Goal: Information Seeking & Learning: Learn about a topic

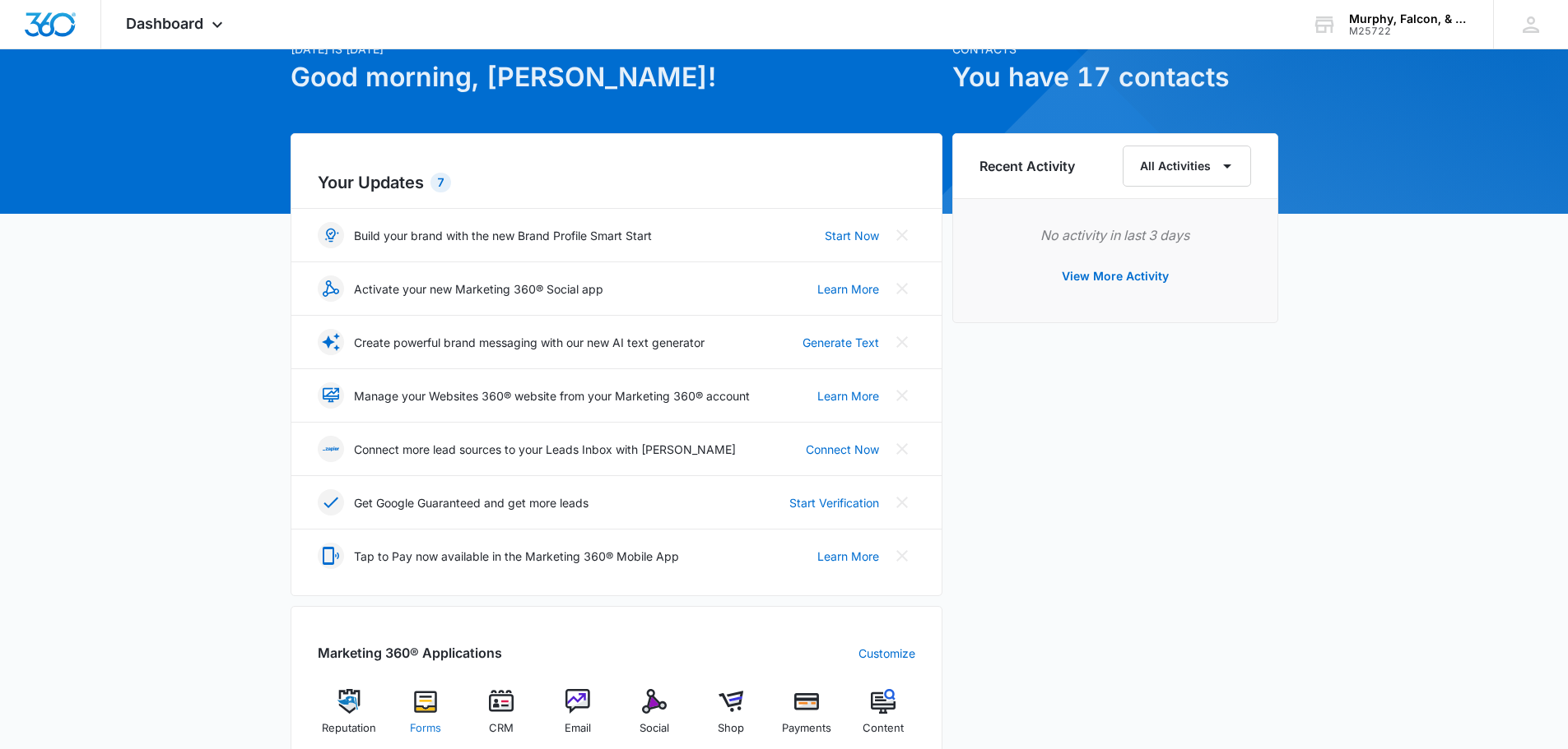
scroll to position [247, 0]
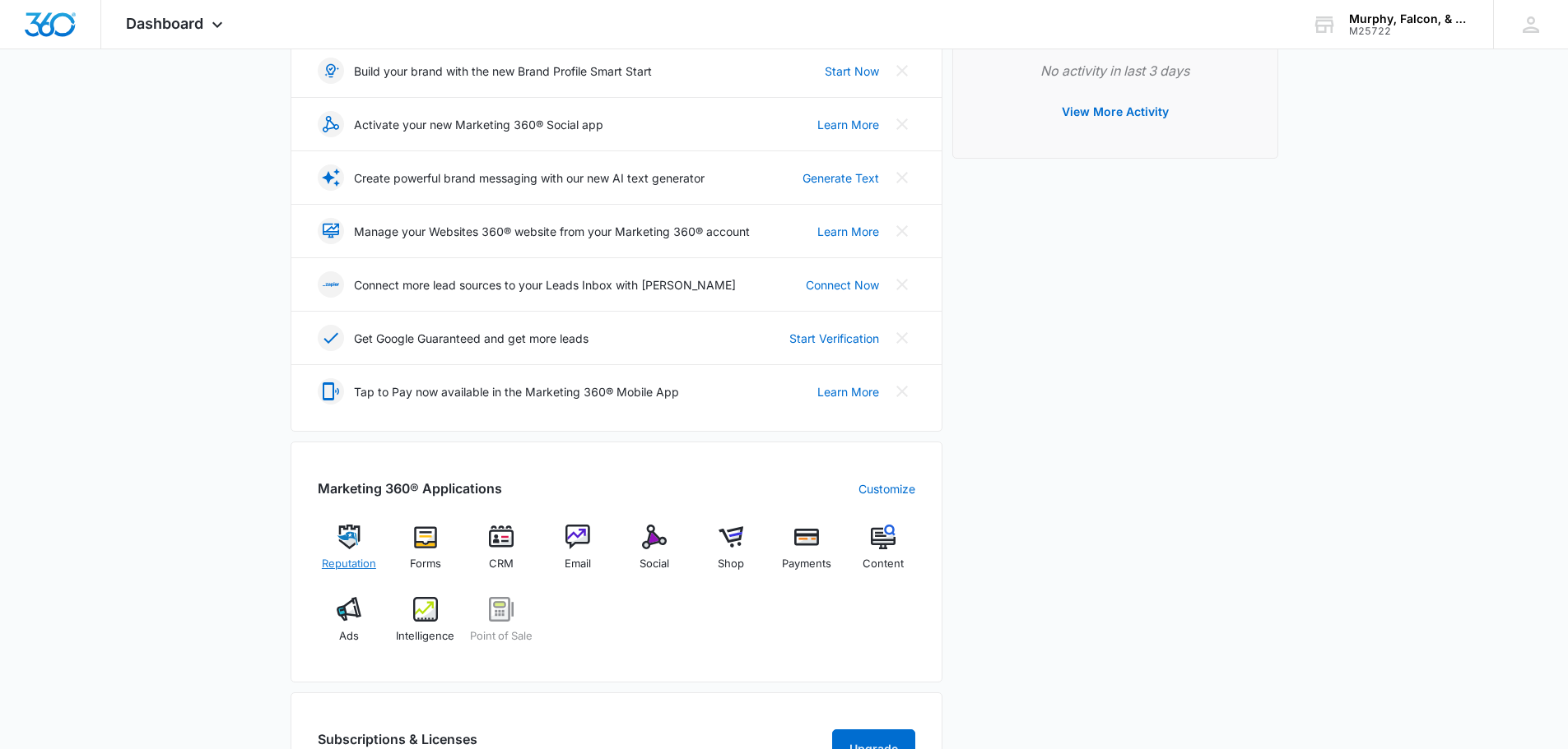
click at [353, 533] on img at bounding box center [349, 537] width 25 height 25
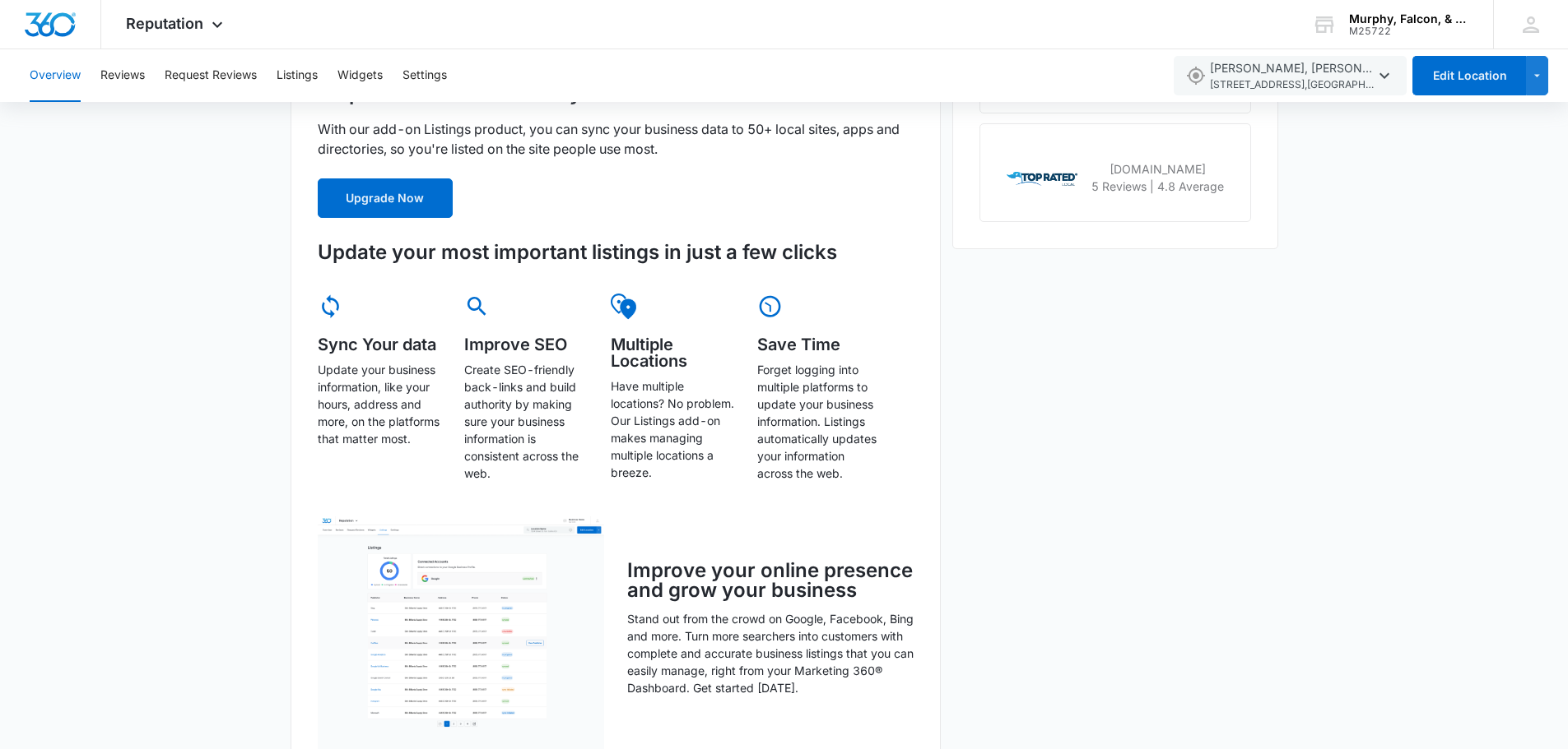
scroll to position [905, 0]
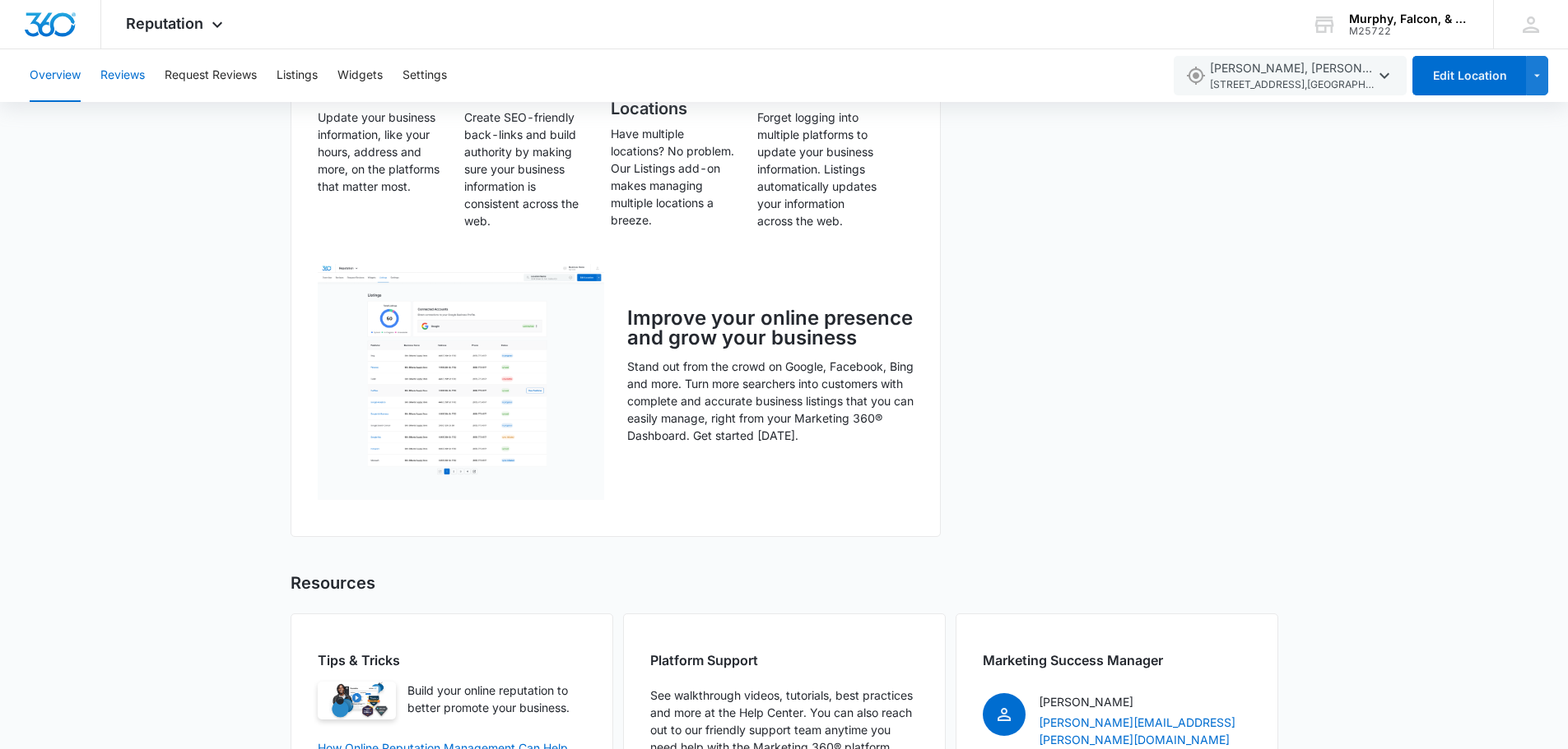
click at [123, 75] on button "Reviews" at bounding box center [123, 76] width 44 height 53
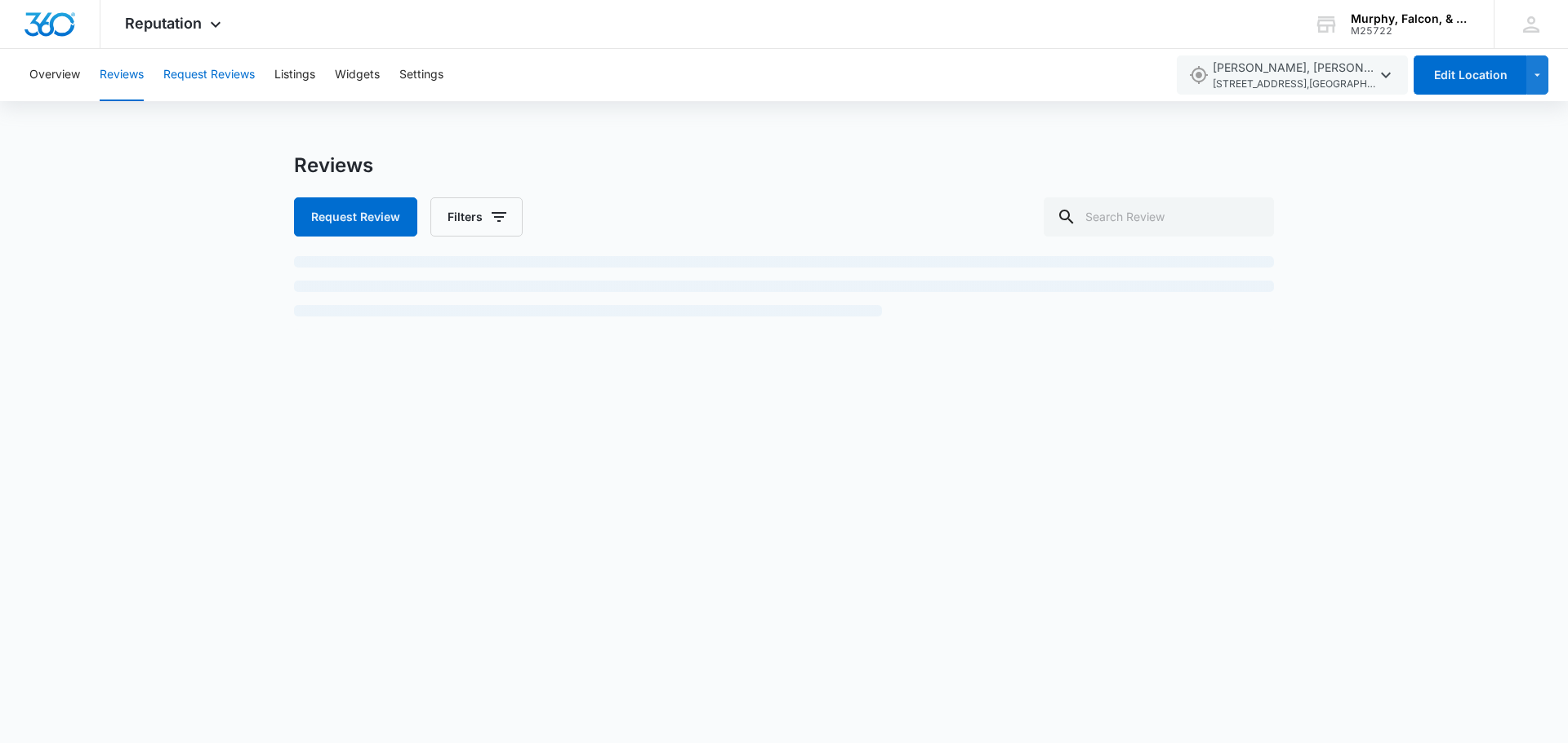
click at [202, 73] on button "Request Reviews" at bounding box center [209, 75] width 91 height 52
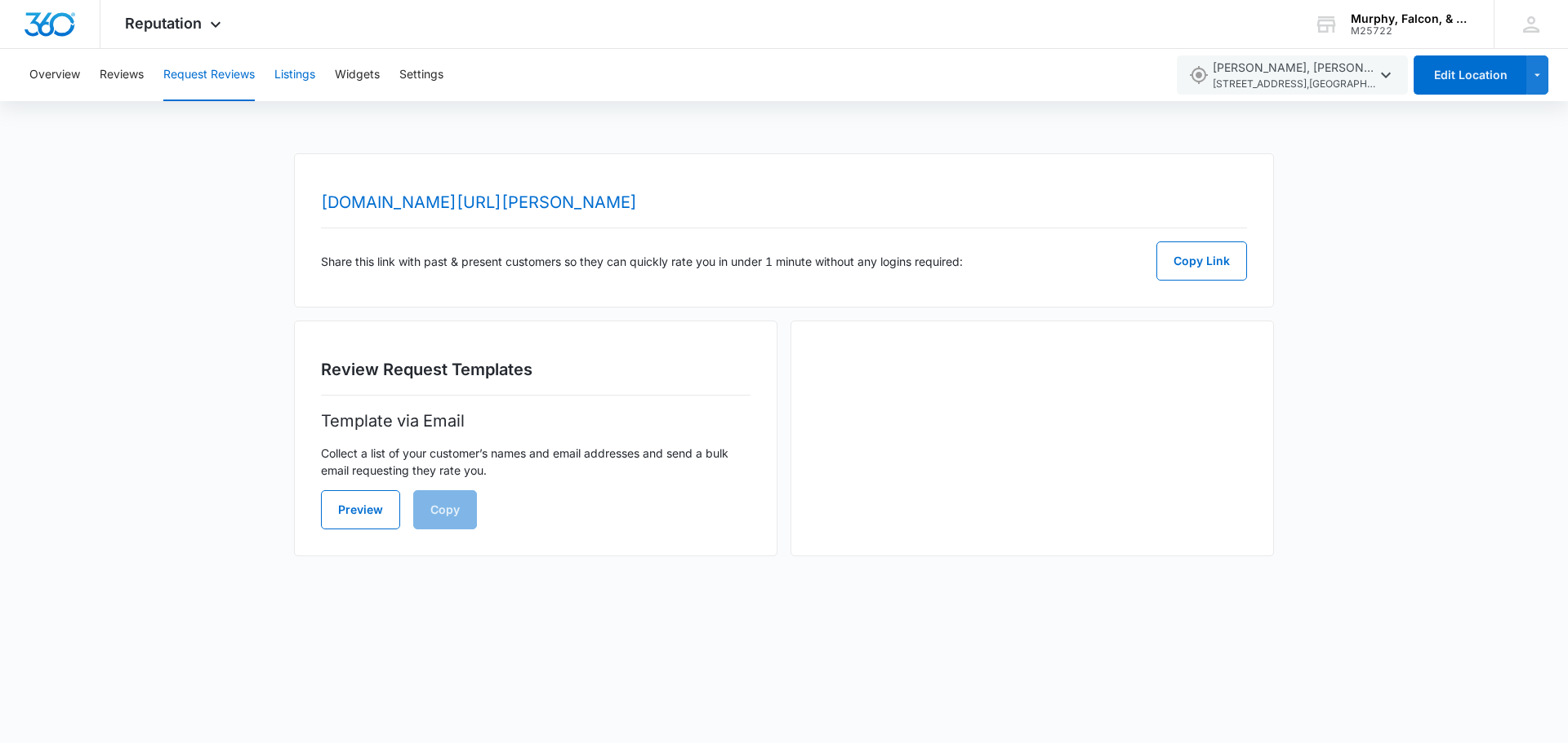
click at [310, 71] on button "Listings" at bounding box center [294, 75] width 41 height 52
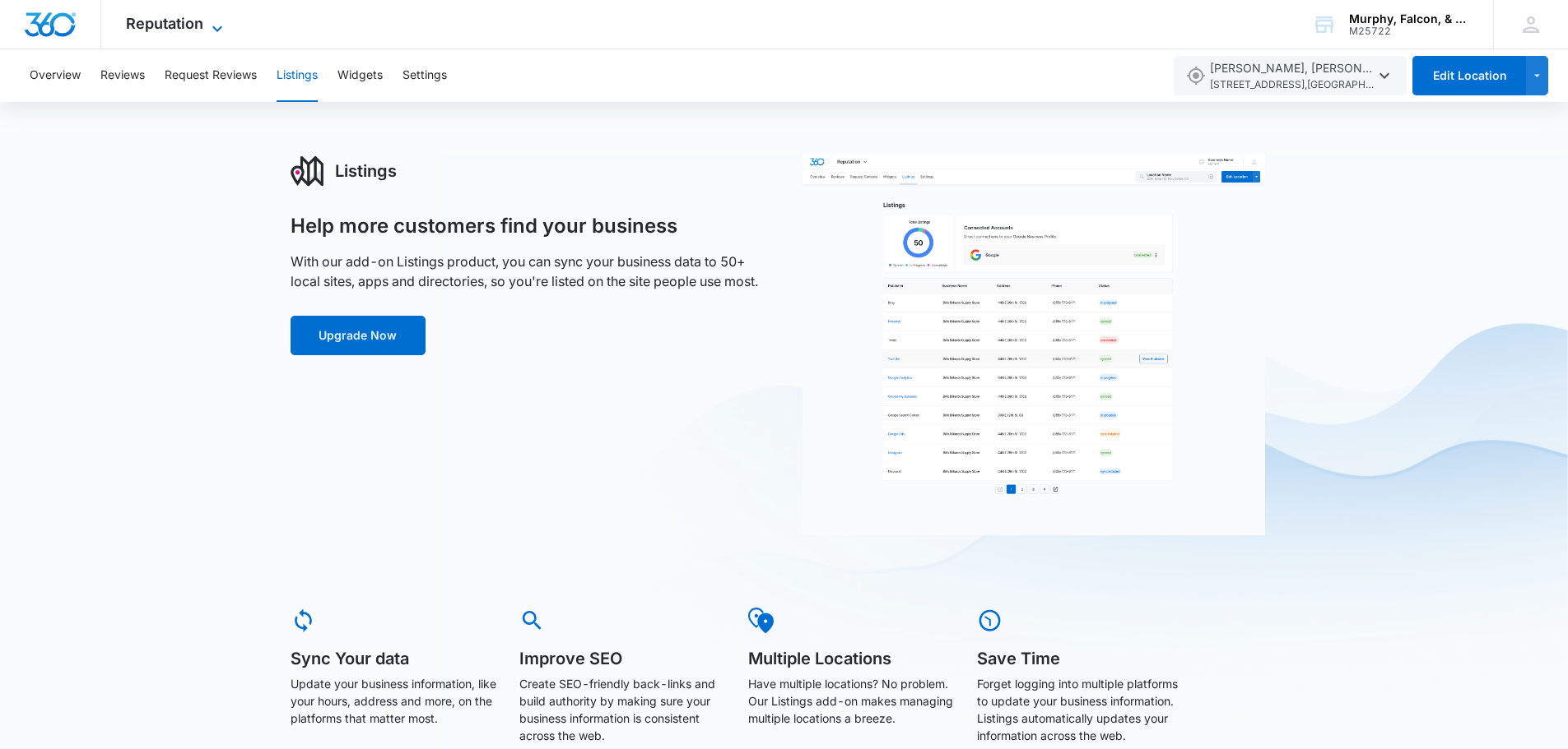
click at [210, 20] on icon at bounding box center [217, 28] width 20 height 20
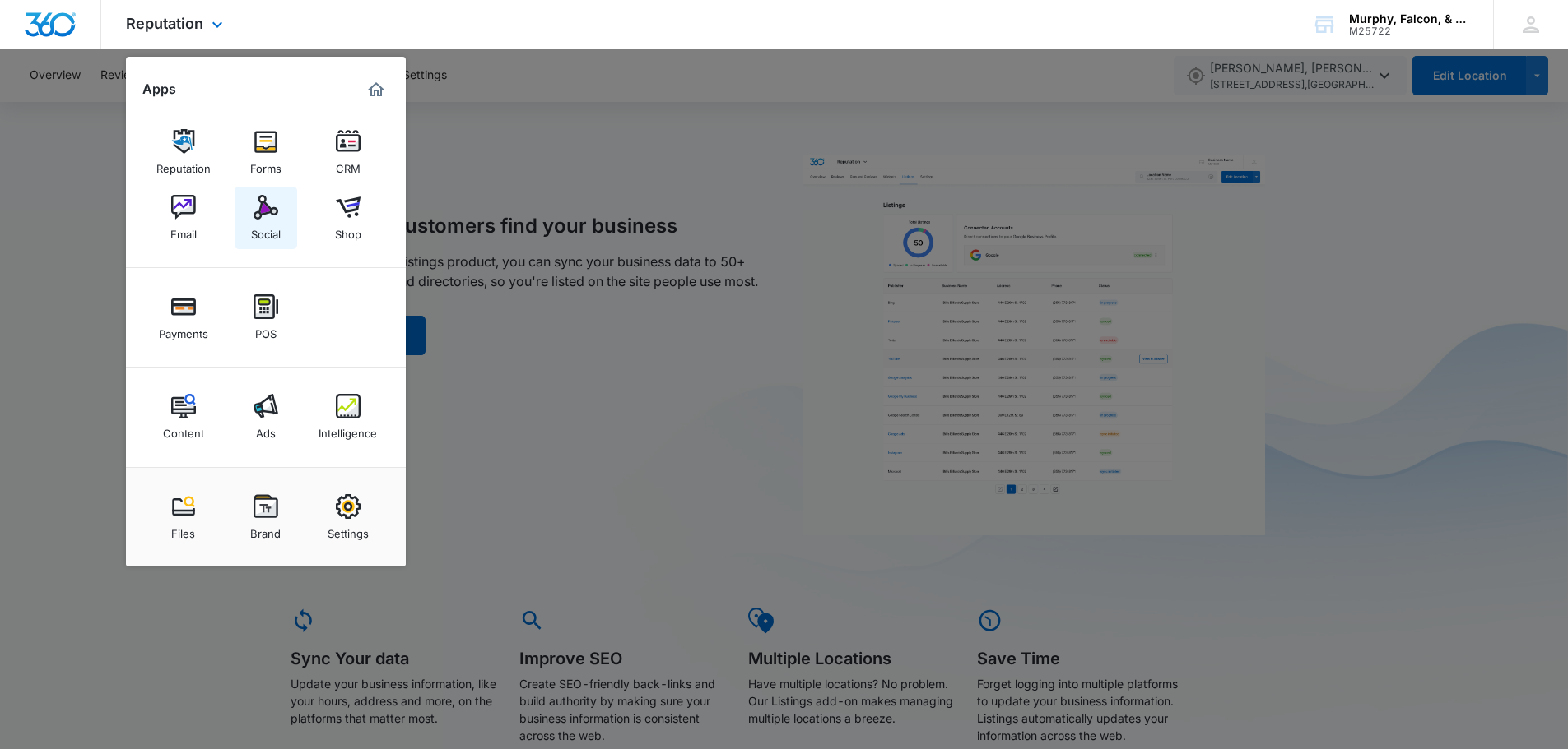
click at [275, 211] on img at bounding box center [265, 207] width 25 height 25
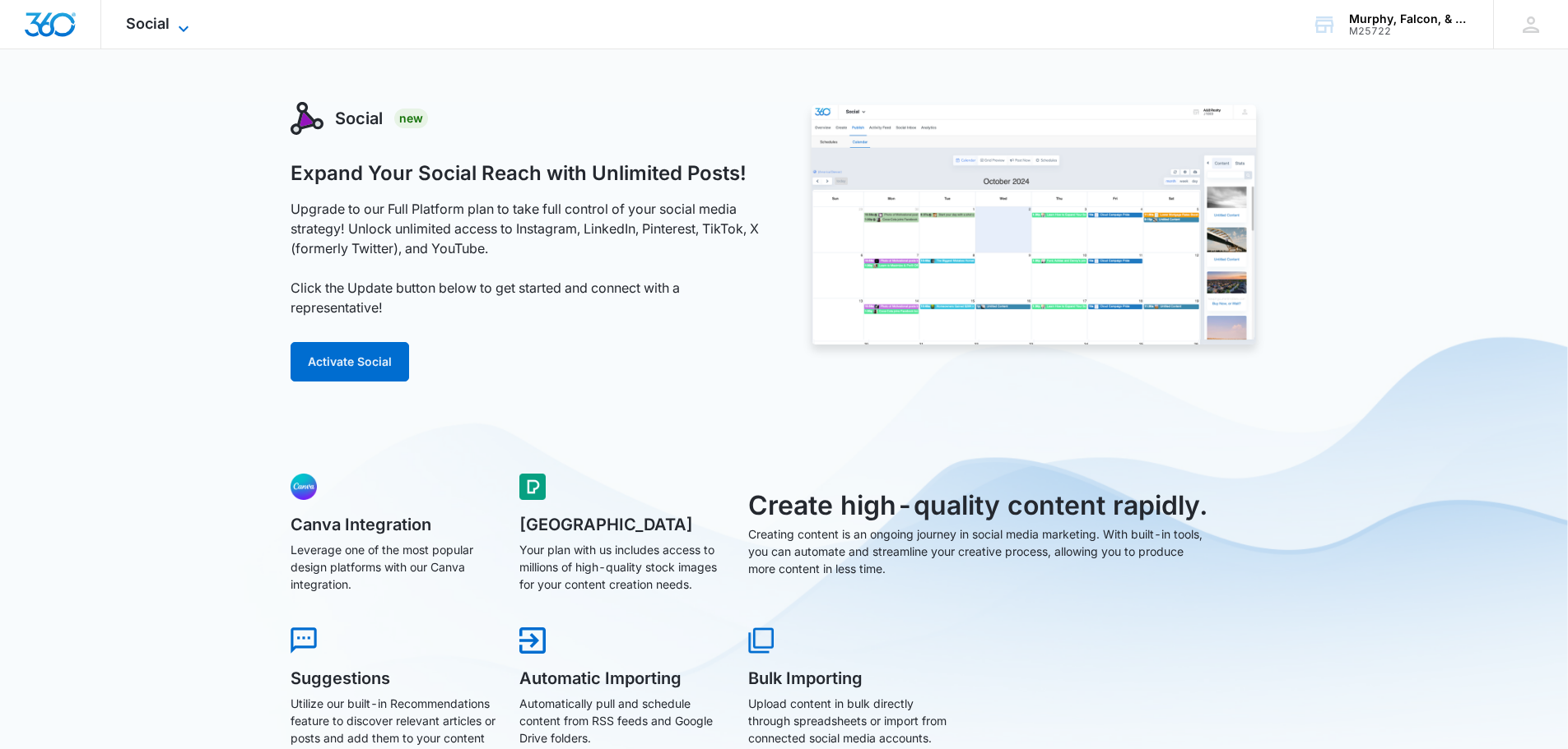
click at [184, 19] on icon at bounding box center [183, 28] width 20 height 20
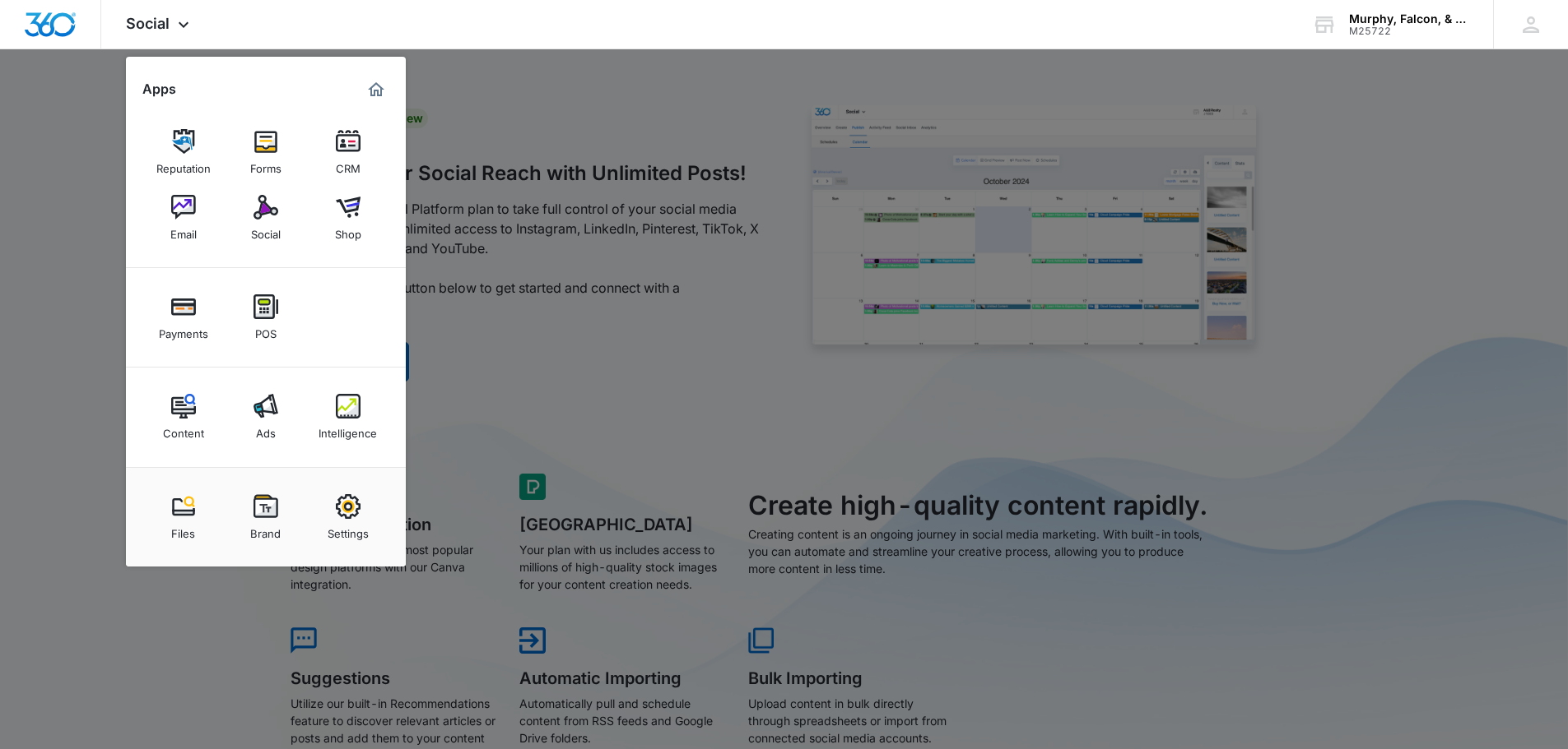
click at [15, 391] on div at bounding box center [784, 374] width 1568 height 749
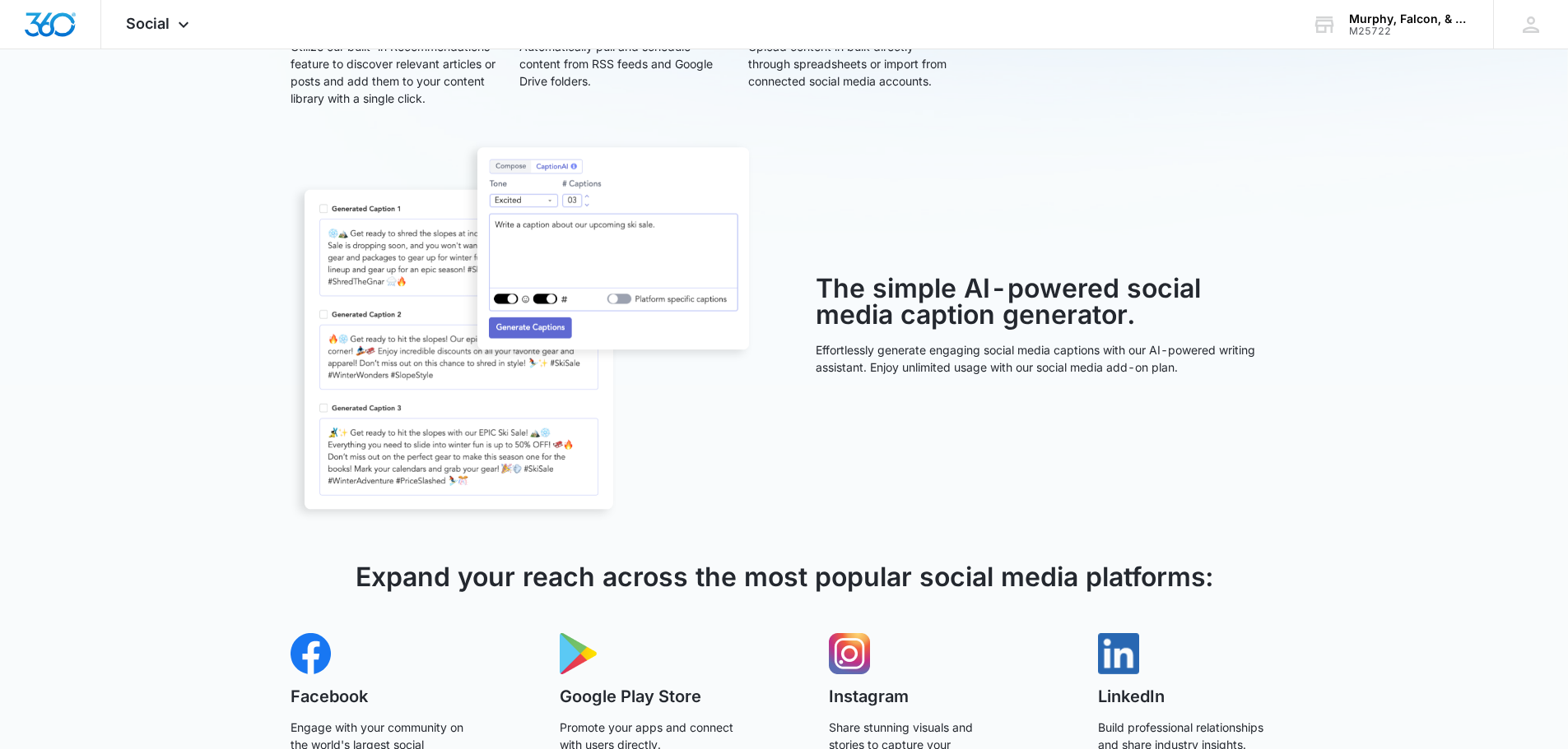
scroll to position [835, 0]
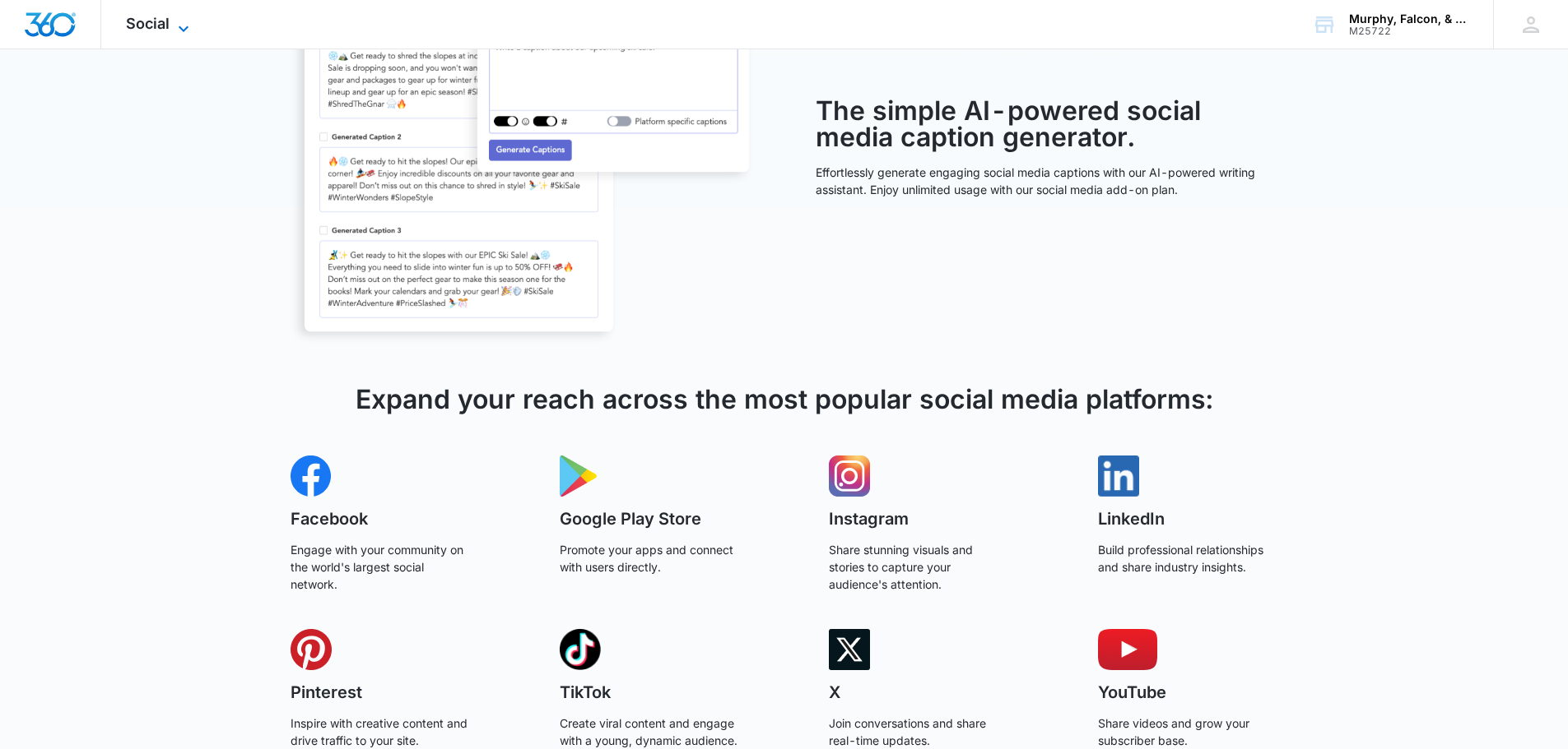
click at [182, 31] on icon at bounding box center [183, 28] width 10 height 6
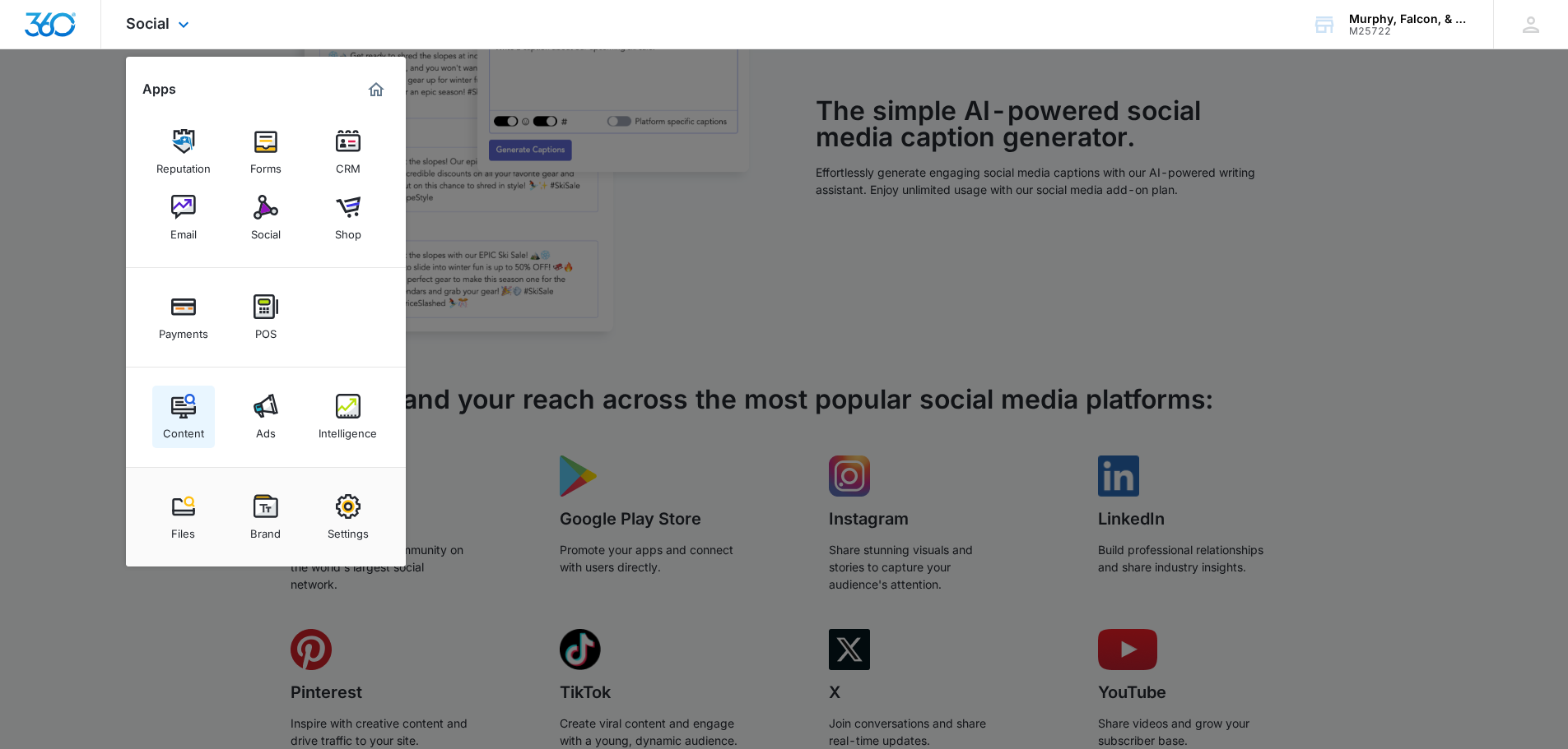
click at [185, 424] on div "Content" at bounding box center [183, 429] width 41 height 21
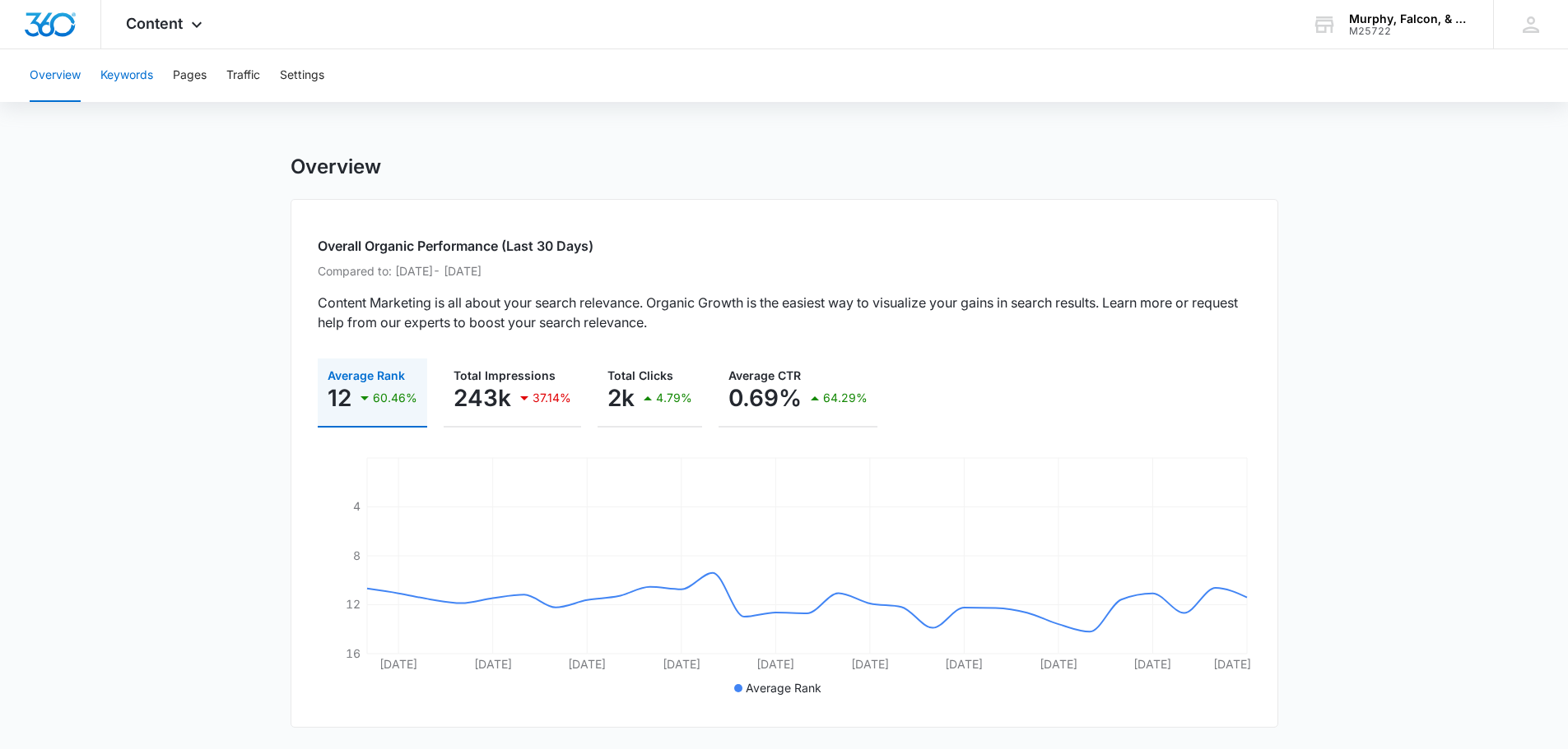
click at [128, 72] on button "Keywords" at bounding box center [127, 76] width 53 height 53
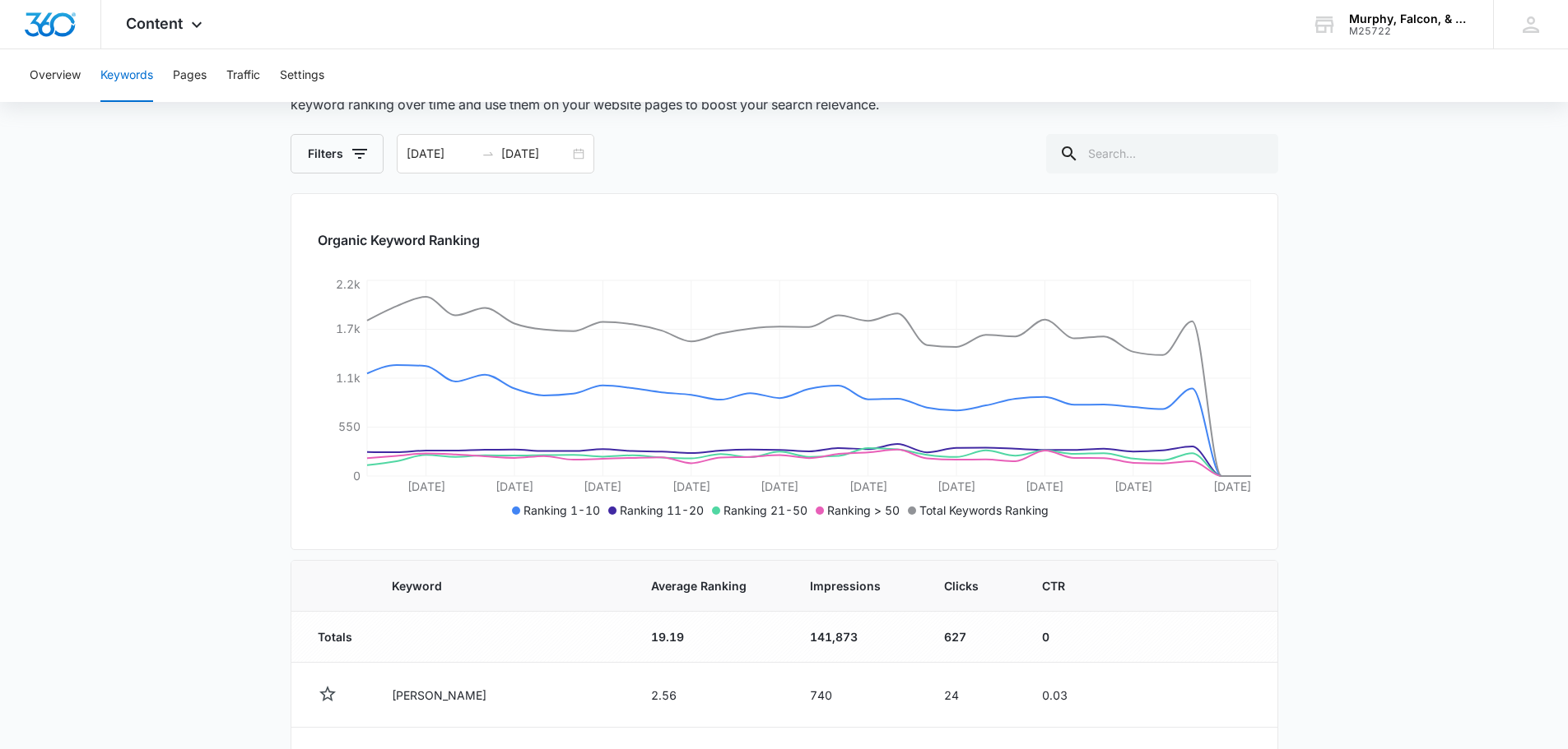
scroll to position [329, 0]
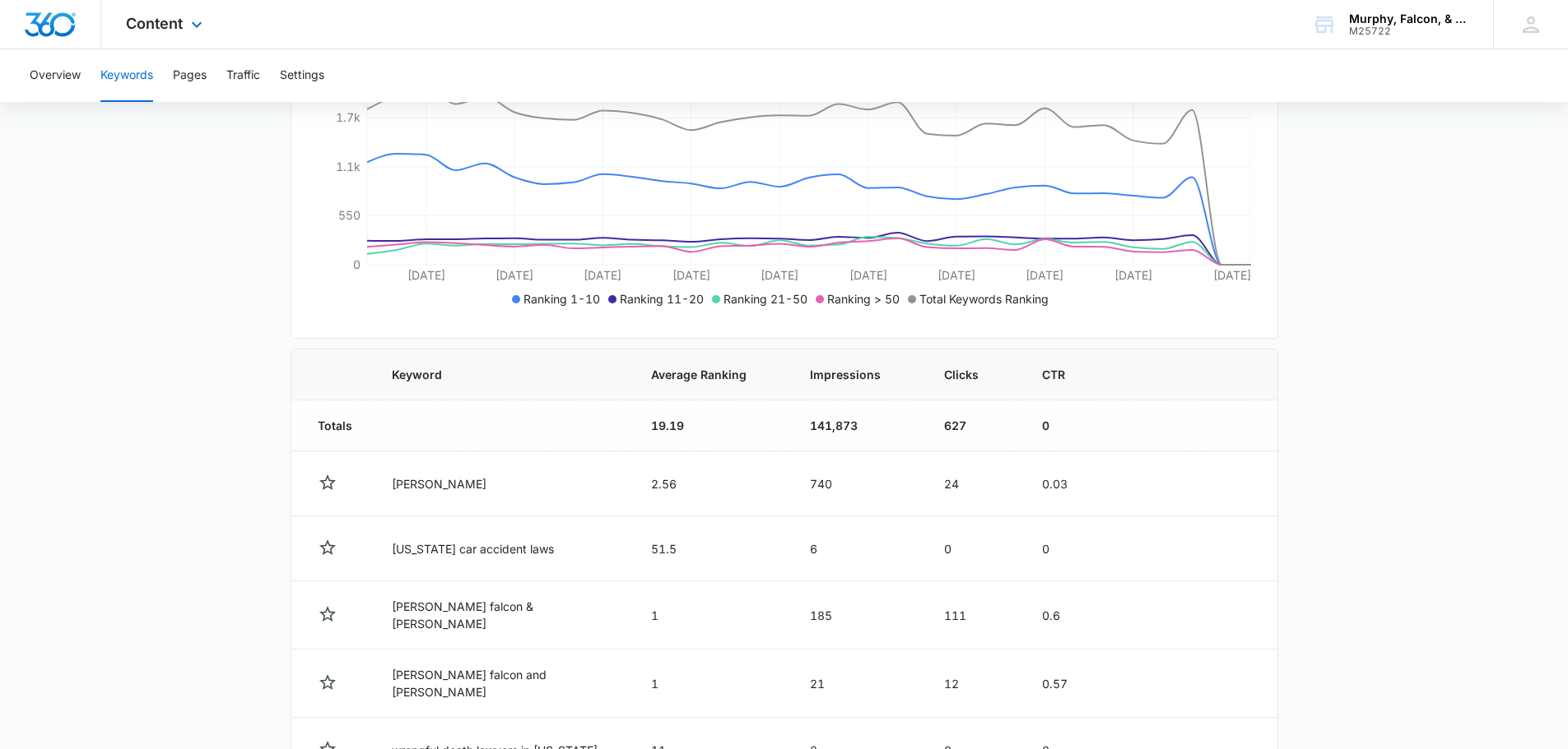
click at [195, 12] on div "Content Apps Reputation Forms CRM Email Social Shop Payments POS Content Ads In…" at bounding box center [166, 24] width 130 height 49
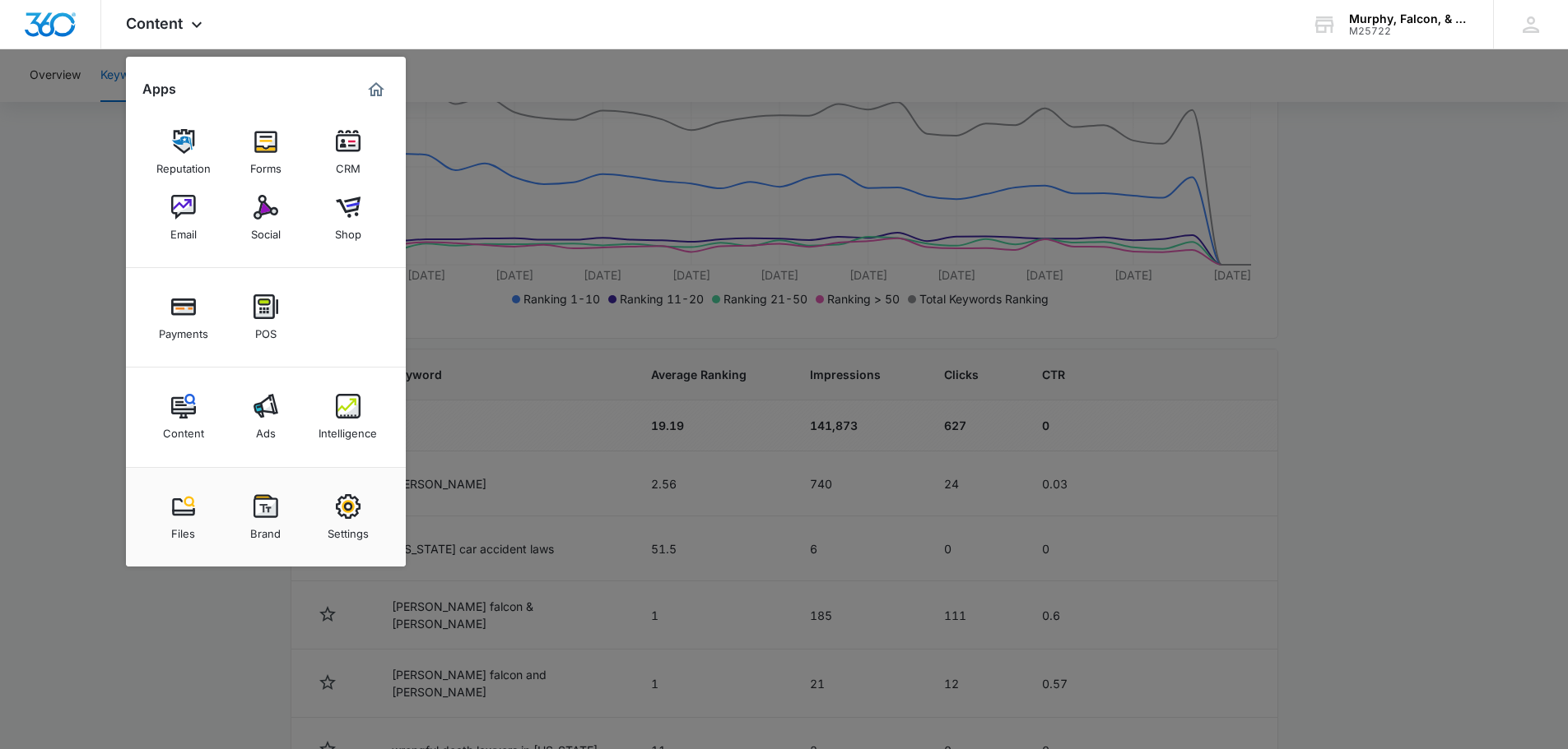
drag, startPoint x: 170, startPoint y: 412, endPoint x: 248, endPoint y: 409, distance: 78.1
click at [171, 412] on link "Content" at bounding box center [183, 417] width 62 height 62
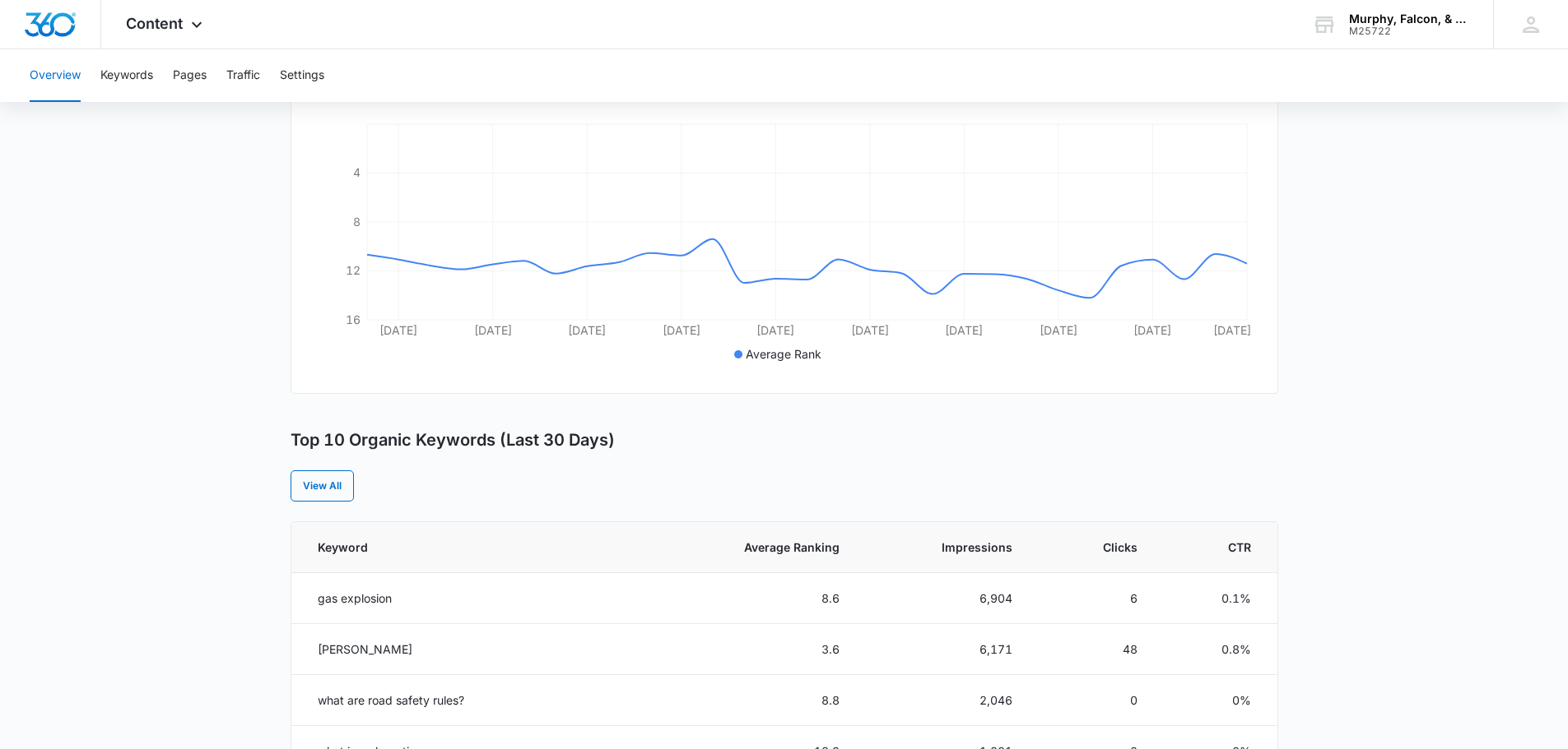
scroll to position [329, 0]
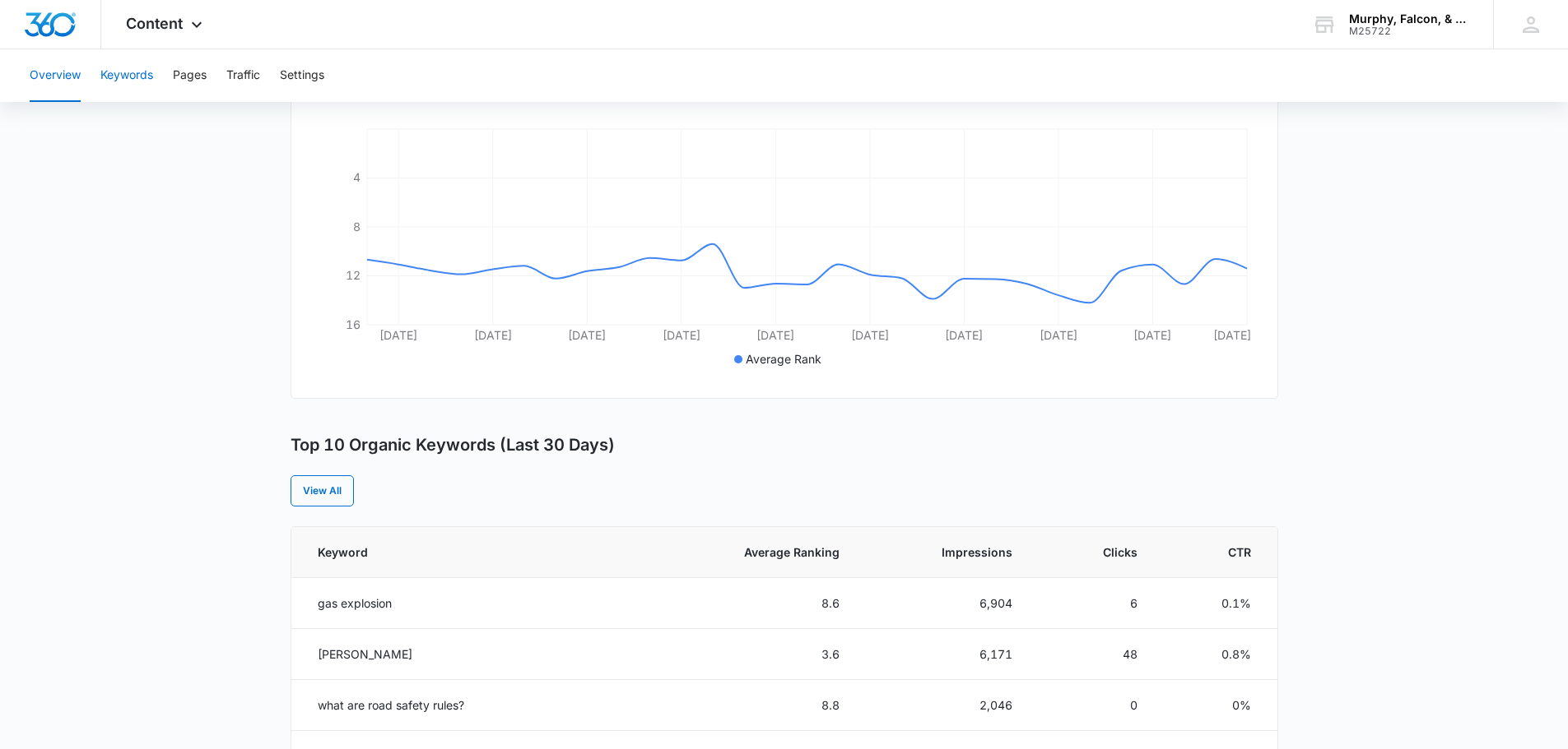
click at [109, 72] on button "Keywords" at bounding box center [127, 76] width 53 height 53
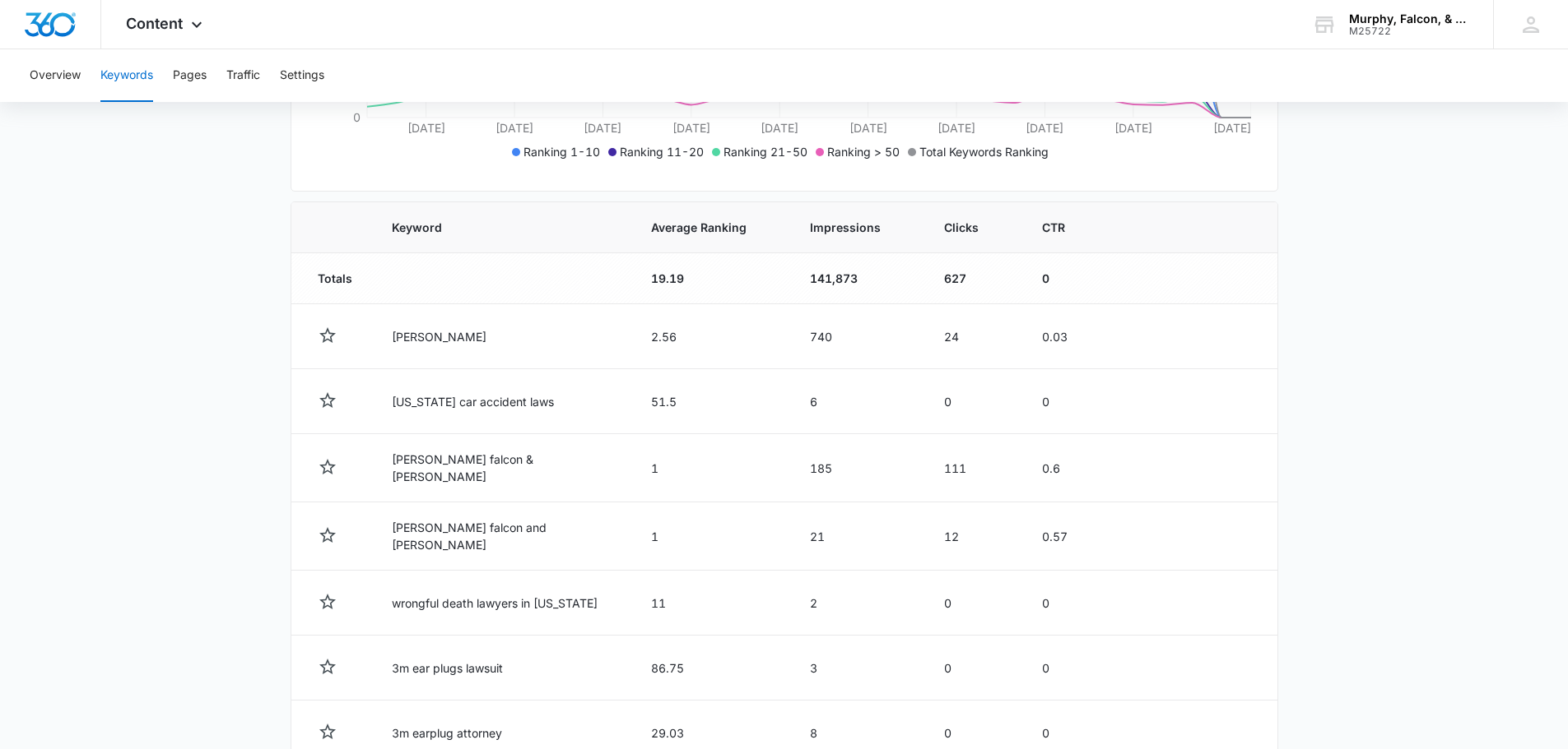
scroll to position [493, 0]
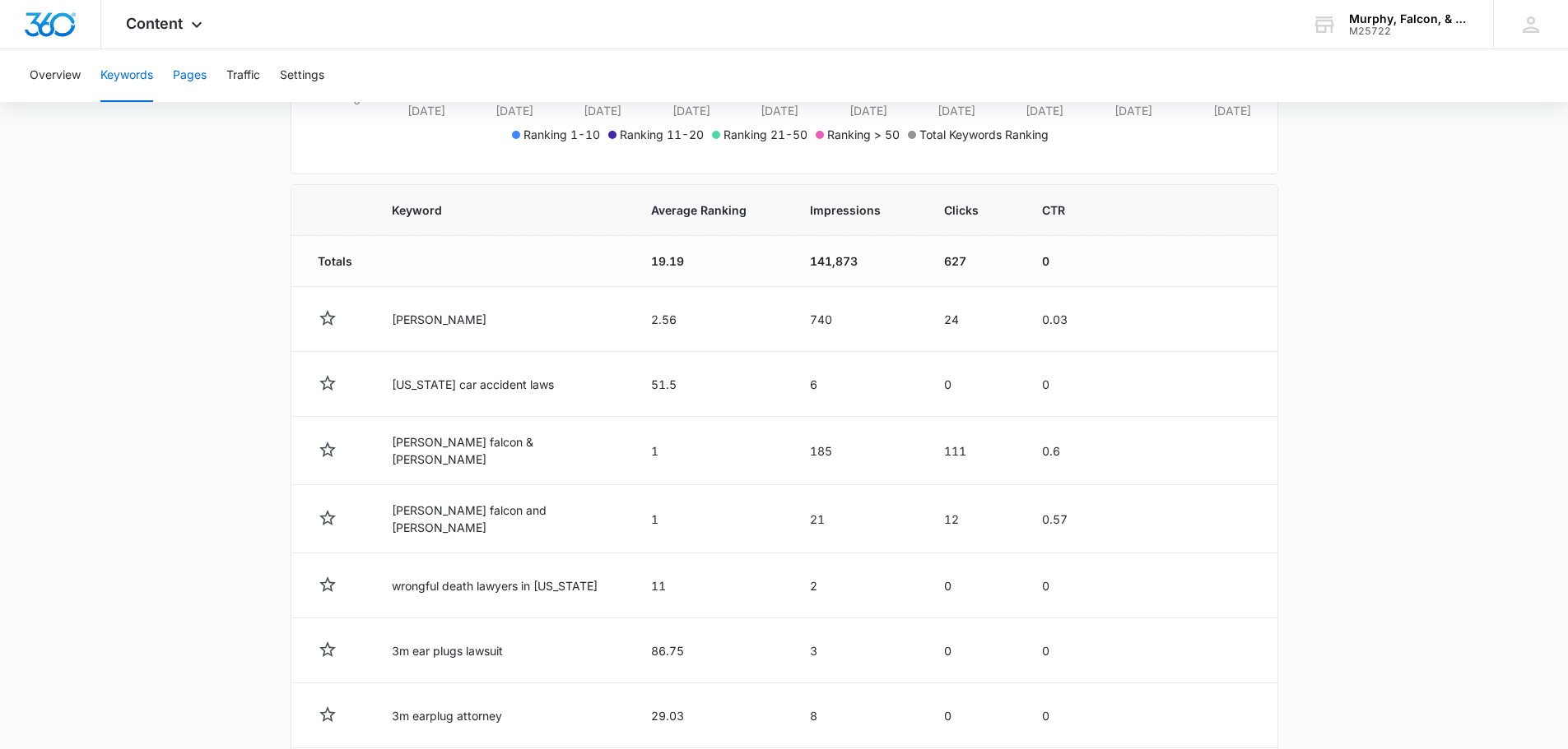
click at [190, 72] on button "Pages" at bounding box center [190, 76] width 34 height 53
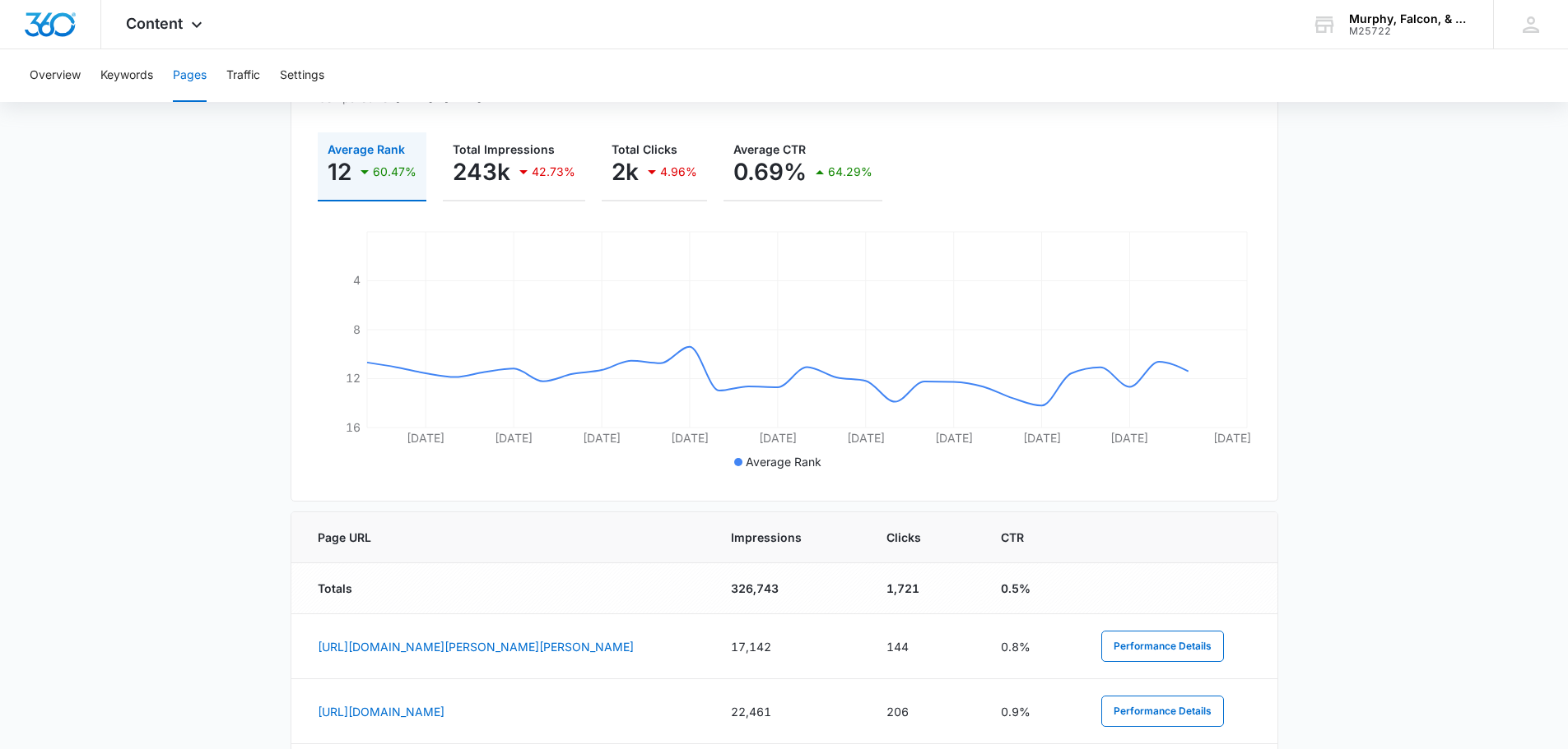
scroll to position [247, 0]
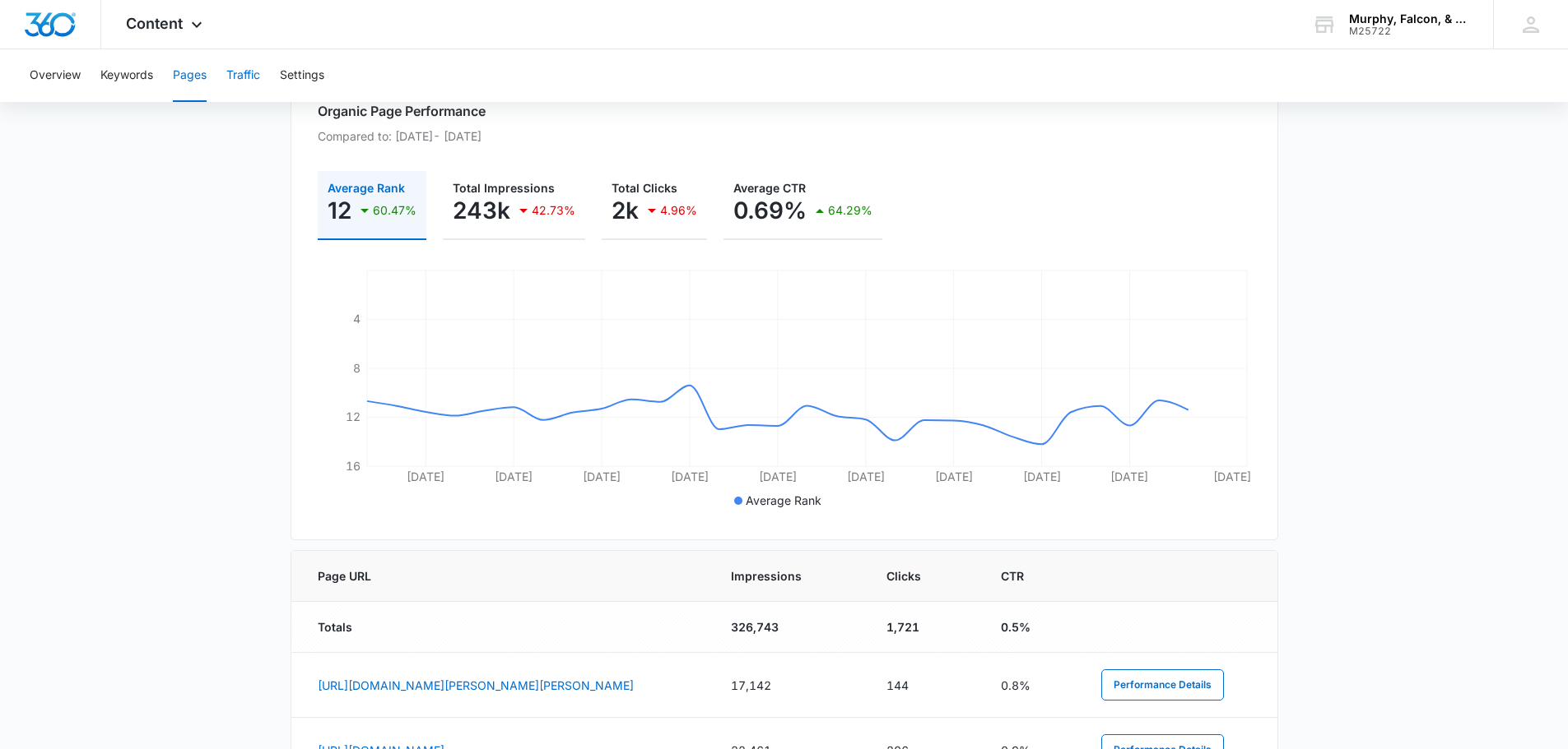
click at [240, 70] on button "Traffic" at bounding box center [243, 76] width 34 height 53
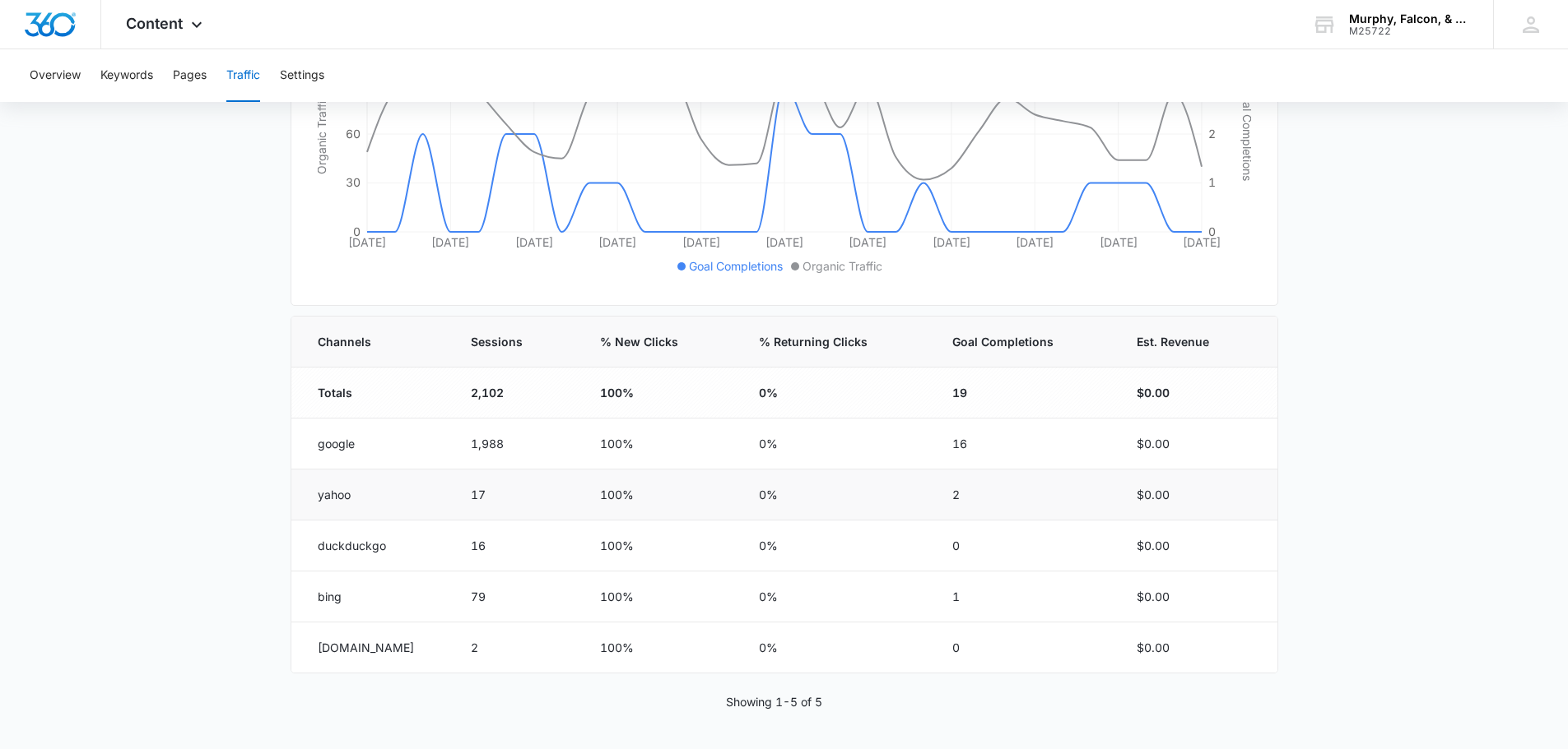
scroll to position [353, 0]
drag, startPoint x: 391, startPoint y: 548, endPoint x: 182, endPoint y: 546, distance: 209.0
click at [297, 556] on td "duckduckgo" at bounding box center [371, 545] width 159 height 51
click at [175, 547] on main "Traffic Traffic information data helps you understand how many people visit you…" at bounding box center [784, 275] width 1568 height 948
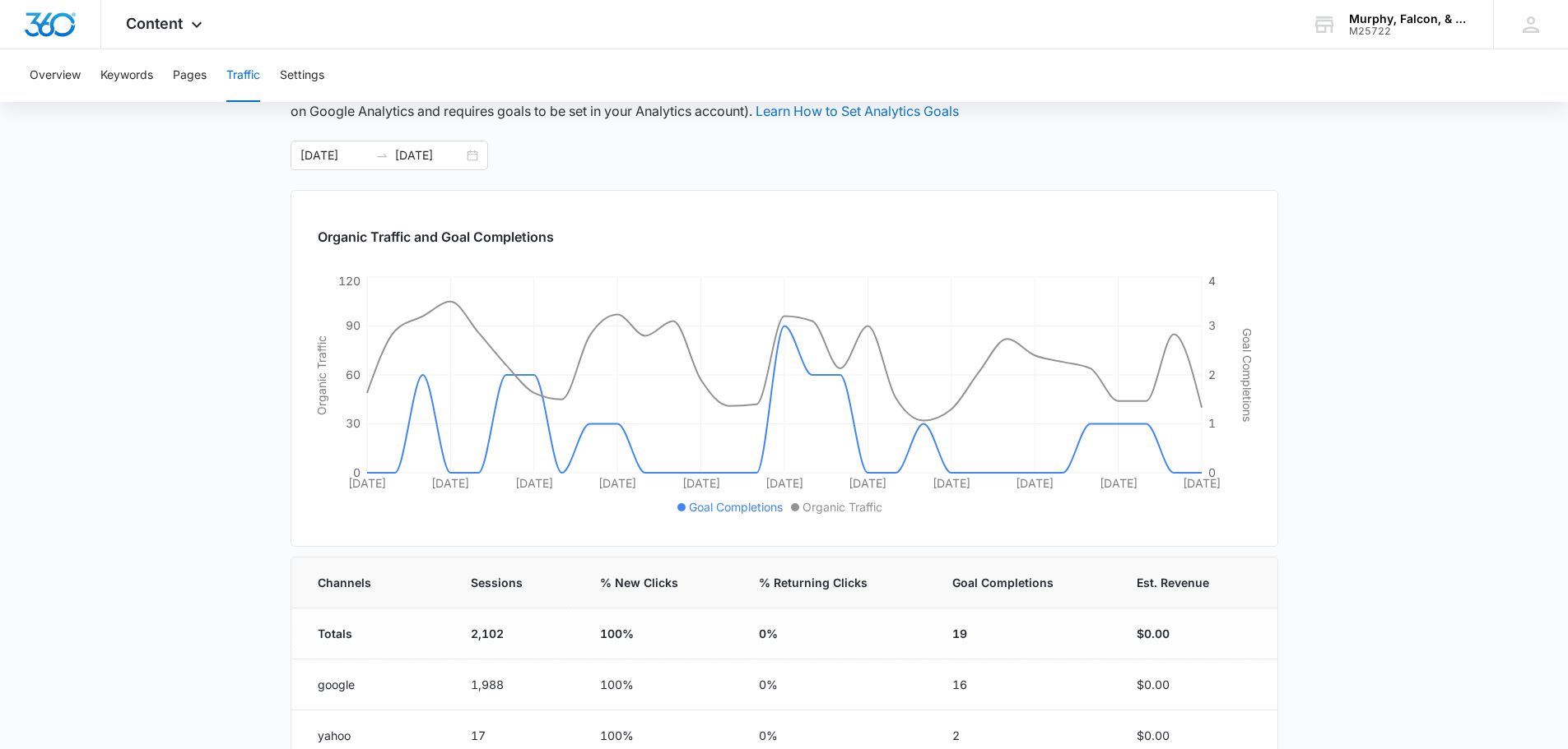
scroll to position [107, 0]
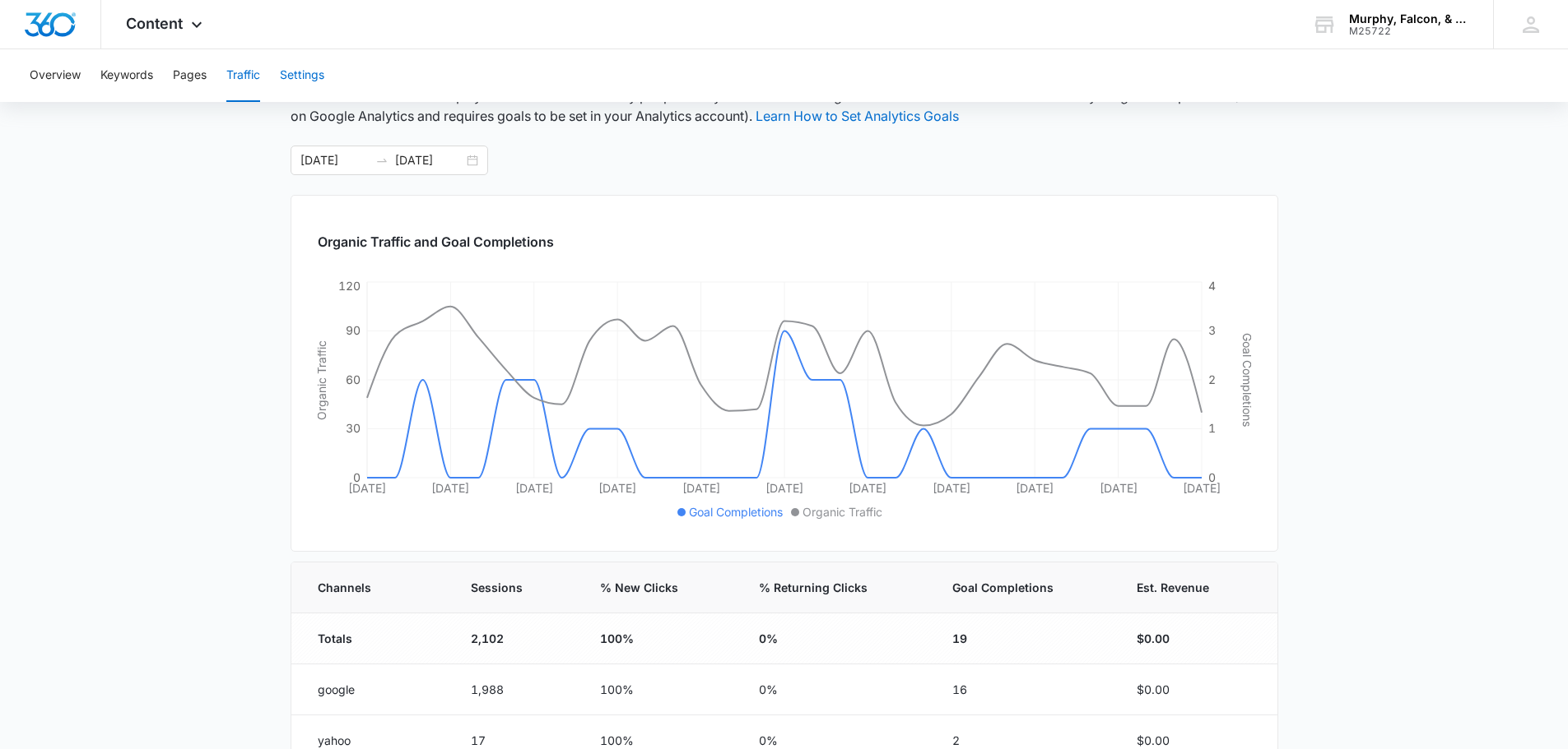
click at [308, 69] on button "Settings" at bounding box center [302, 76] width 44 height 53
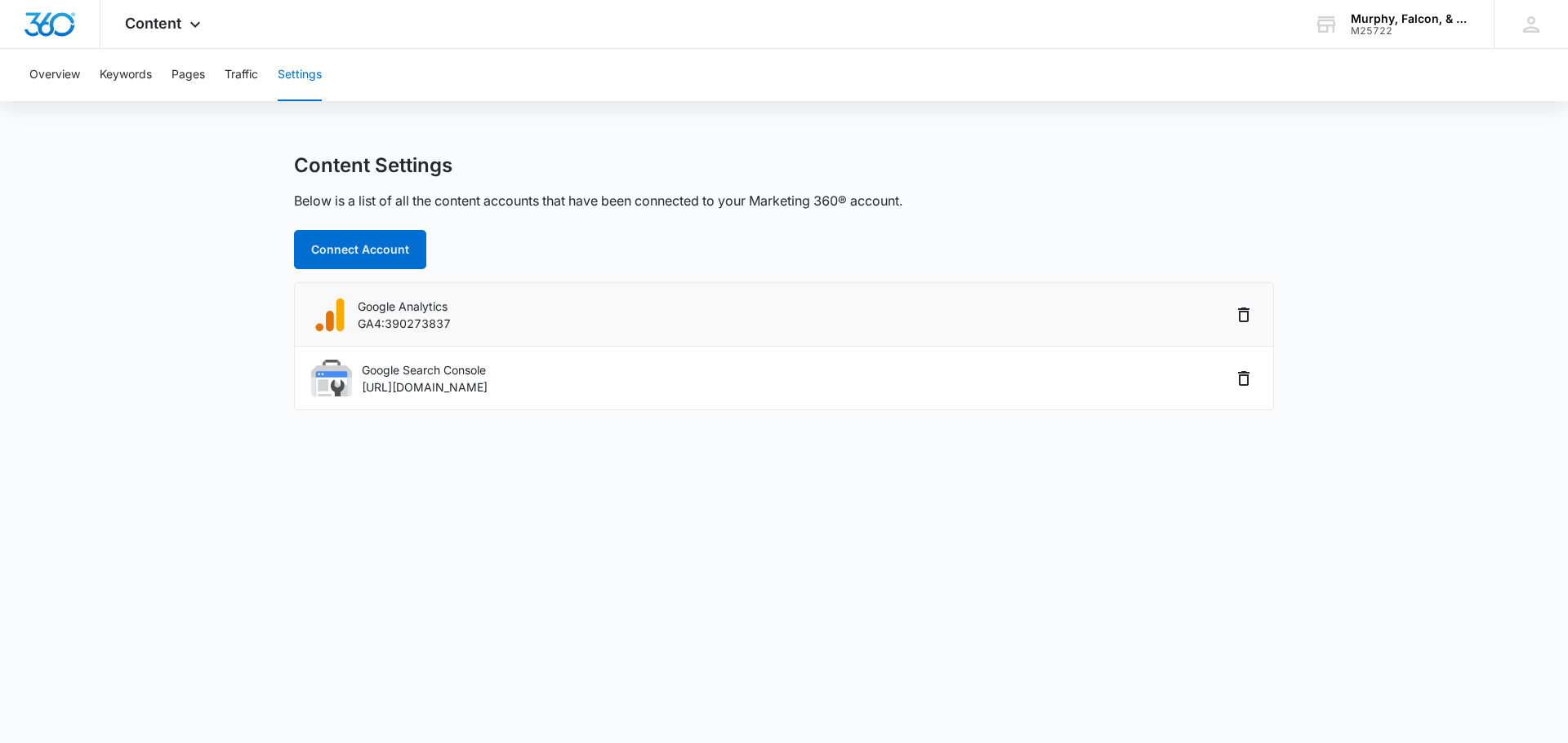
click at [362, 310] on p "Google Analytics" at bounding box center [404, 306] width 93 height 17
click at [248, 77] on button "Traffic" at bounding box center [241, 75] width 34 height 52
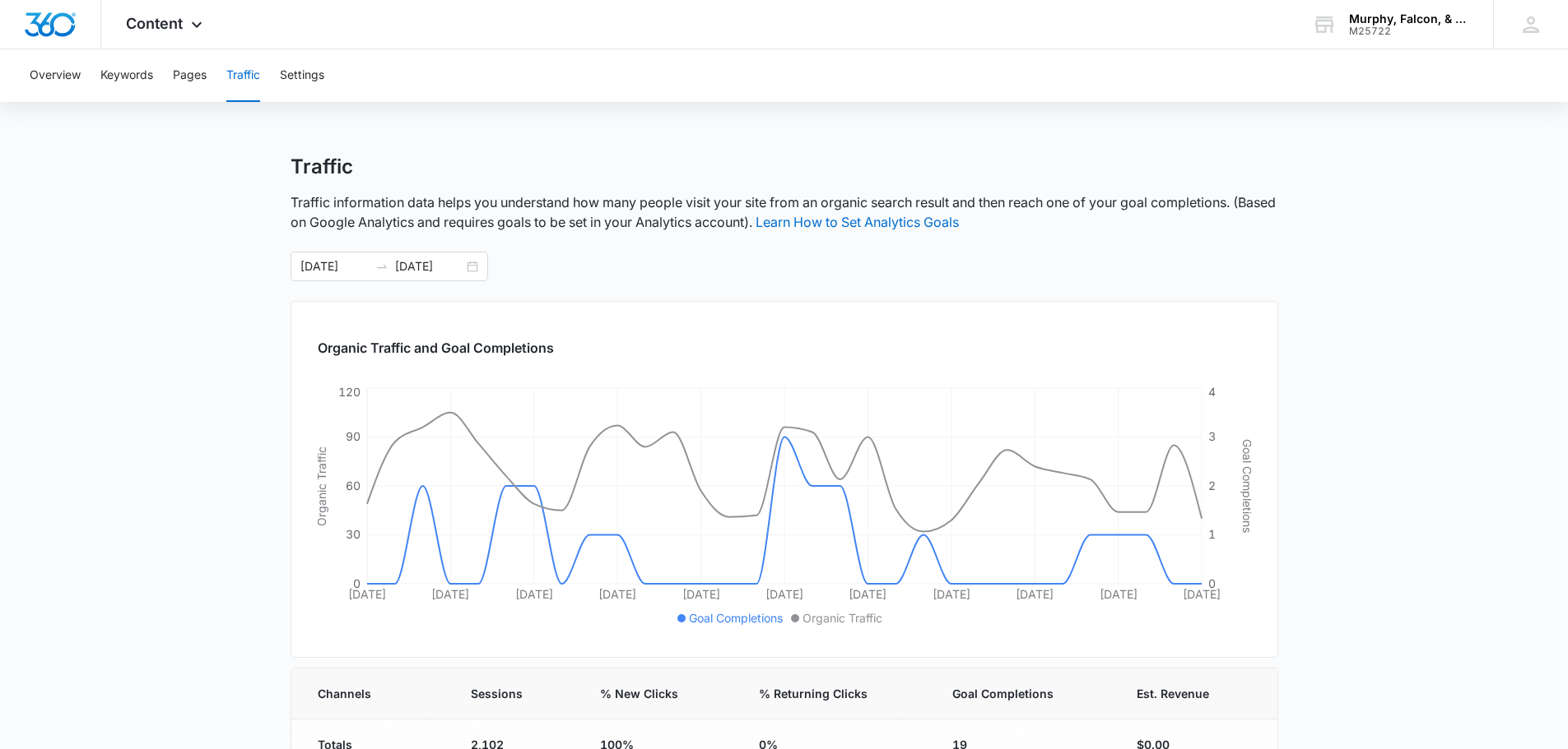
scroll to position [164, 0]
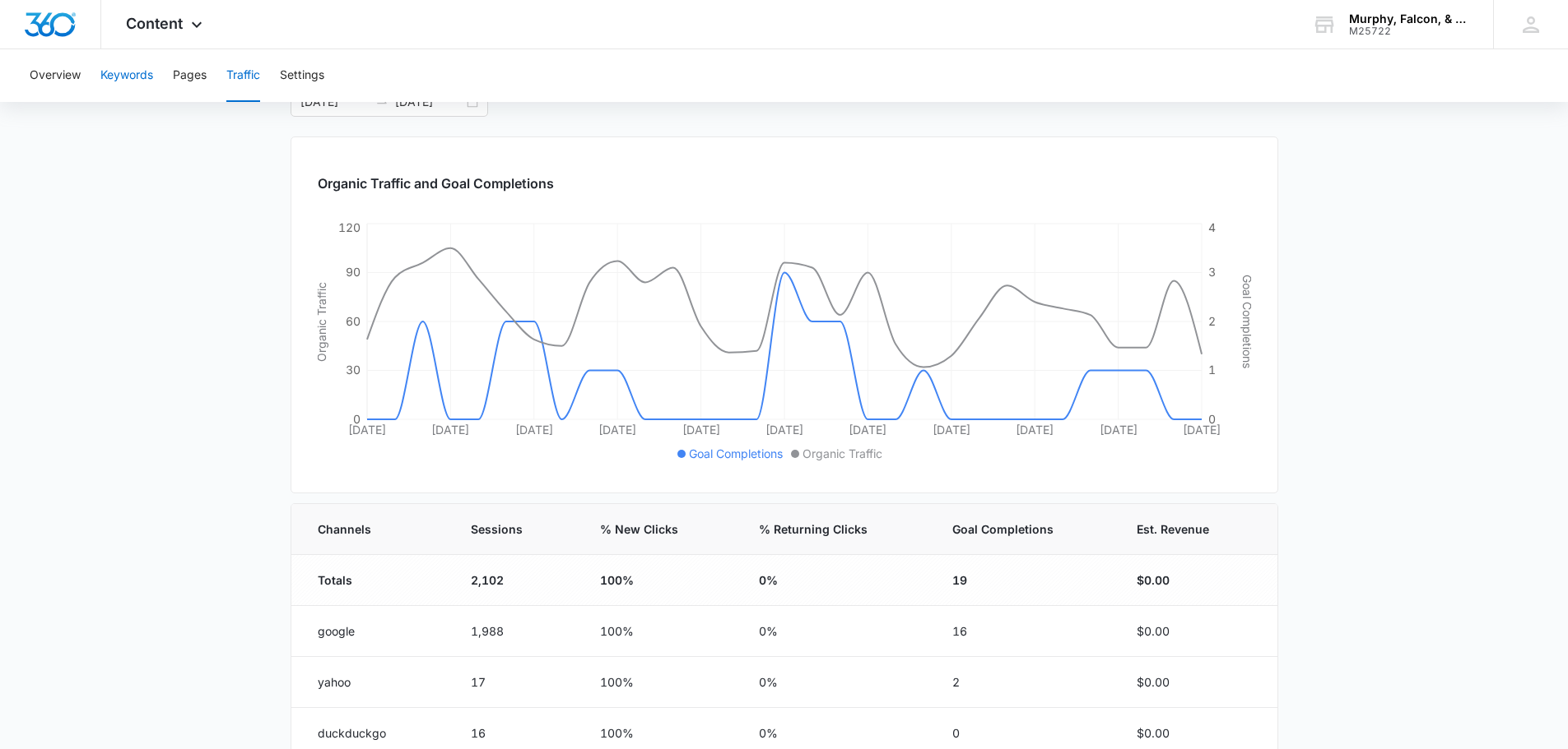
click at [127, 72] on button "Keywords" at bounding box center [127, 76] width 53 height 53
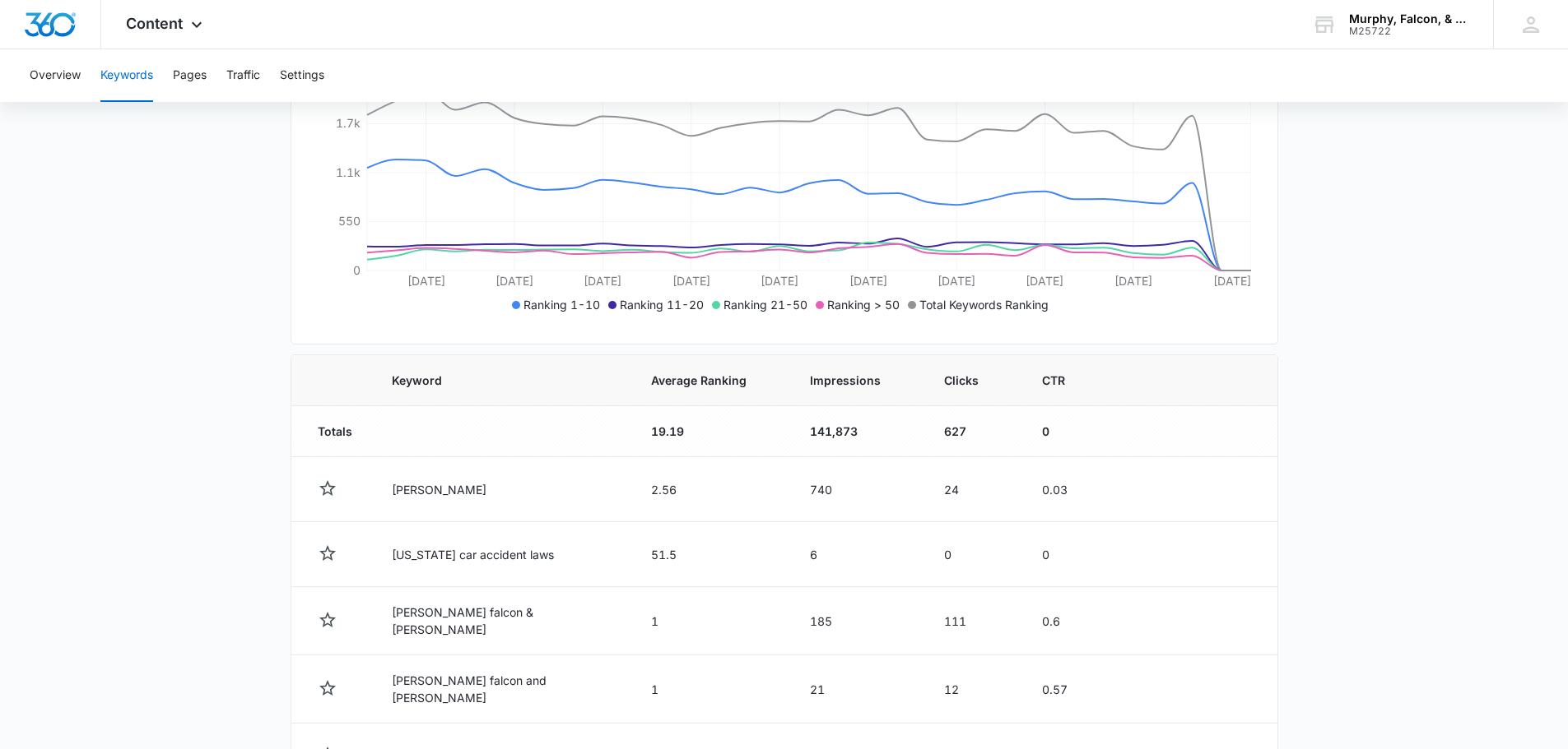
scroll to position [196, 0]
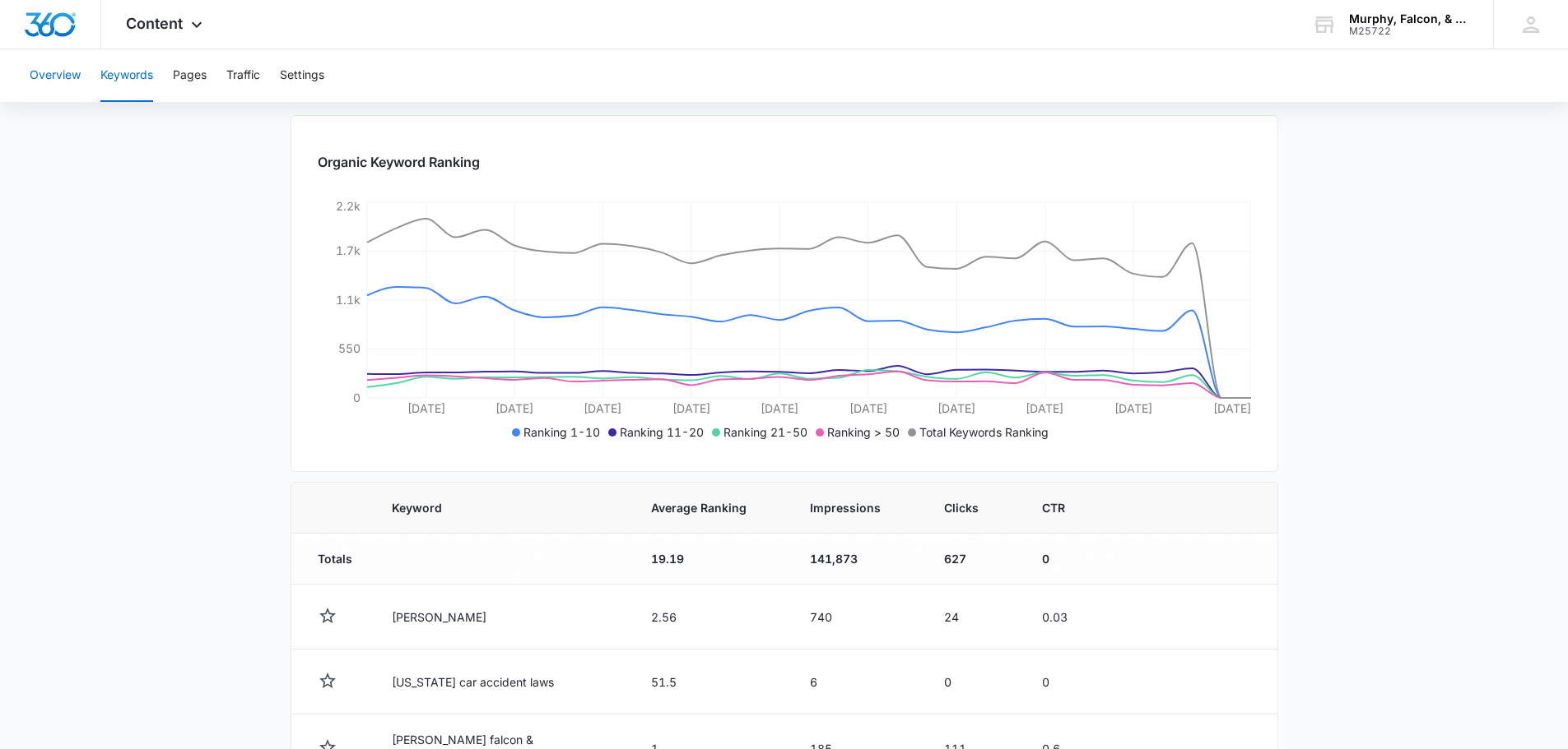
click at [70, 79] on button "Overview" at bounding box center [55, 76] width 51 height 53
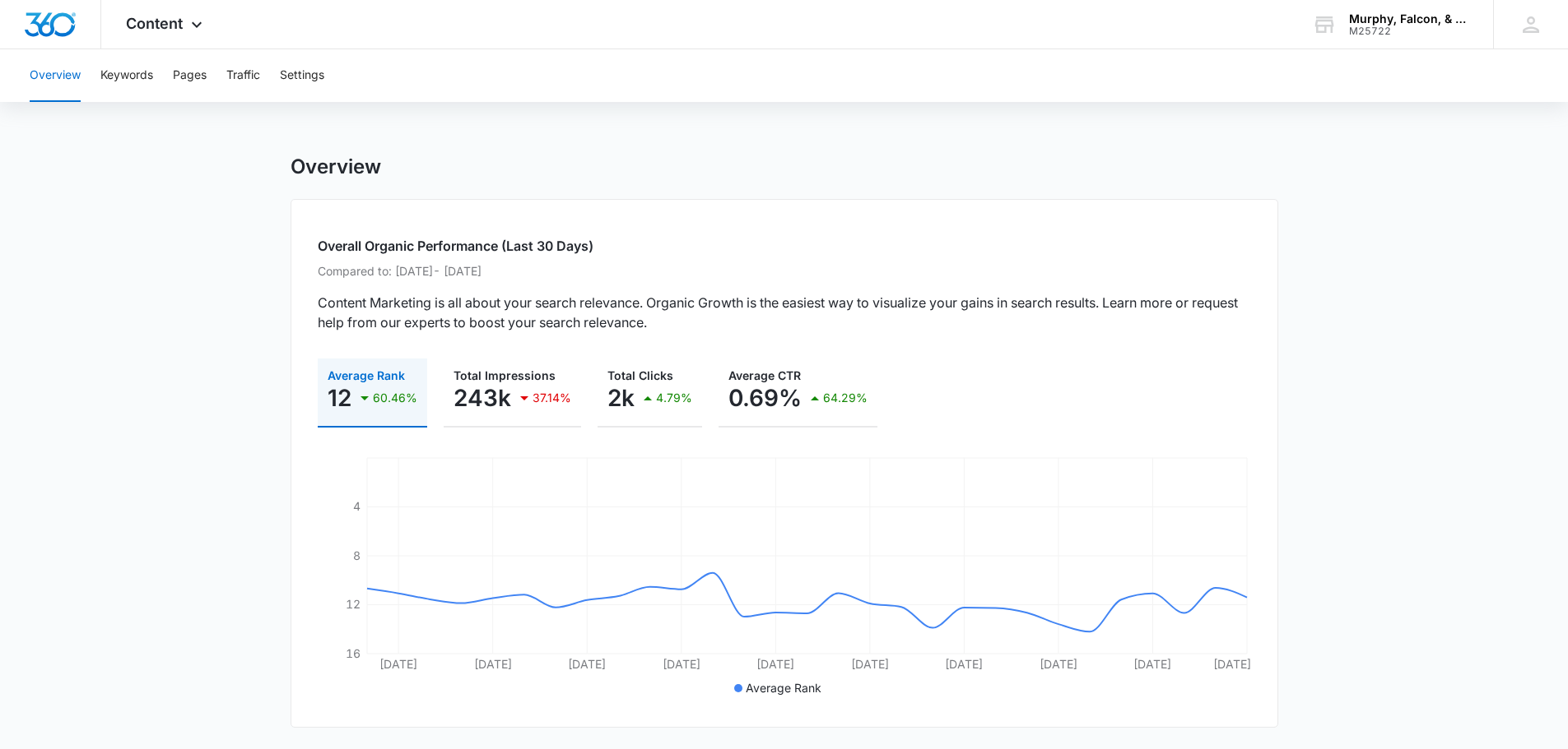
click at [1515, 24] on div "DD Daria Driver daria.driver@murphyfalcon.com My Profile Notifications Support …" at bounding box center [1530, 24] width 75 height 49
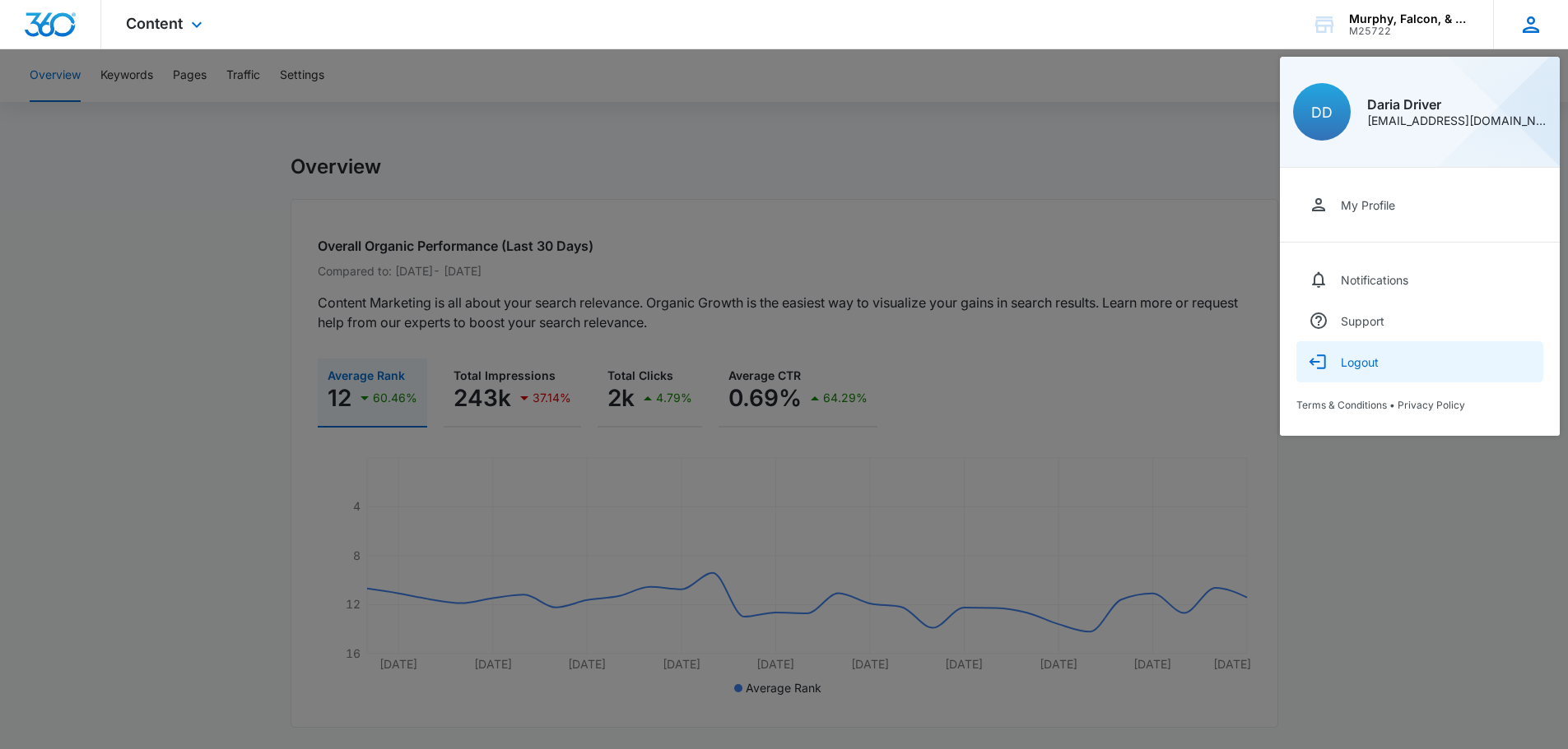
click at [1358, 351] on button "Logout" at bounding box center [1420, 362] width 247 height 41
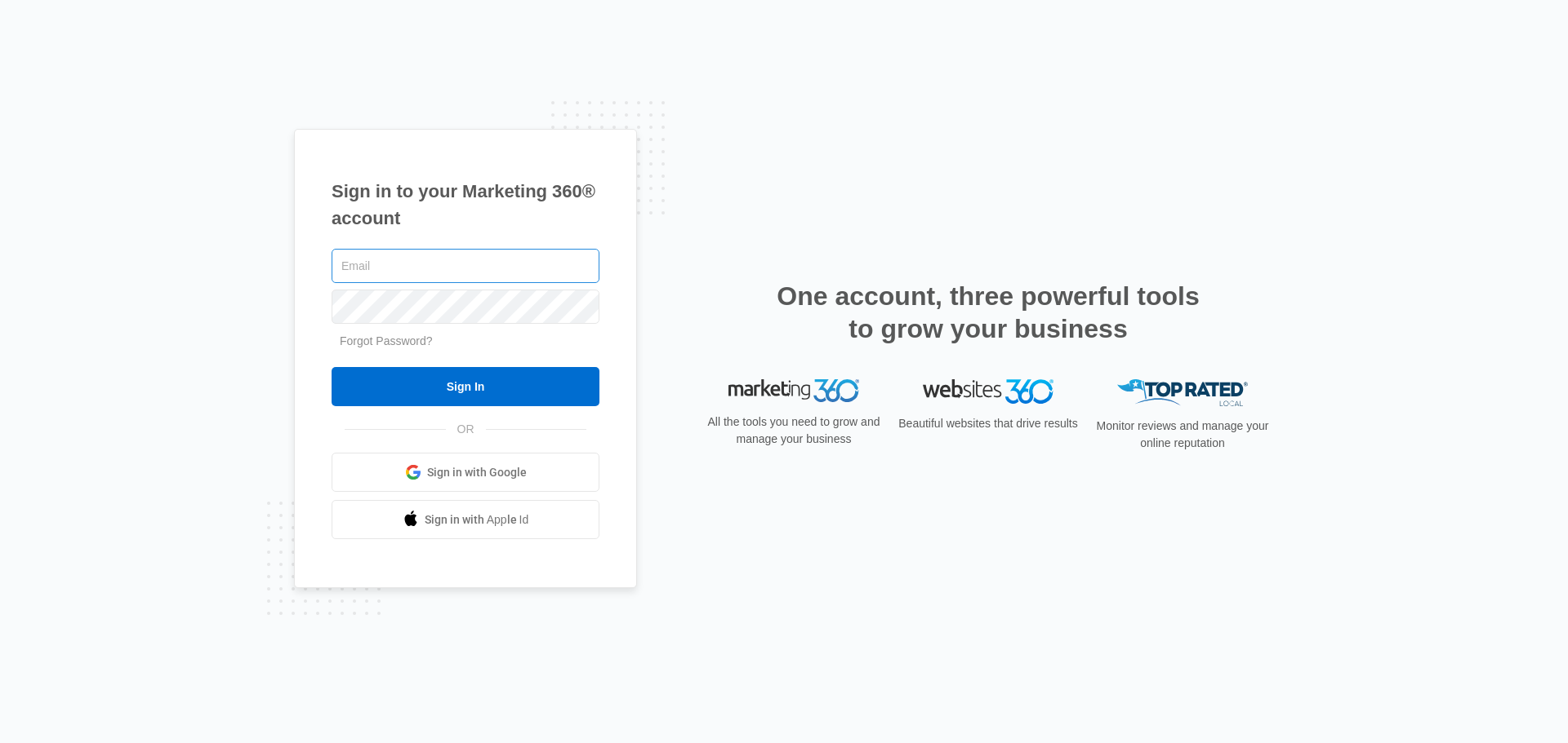
type input "[EMAIL_ADDRESS][DOMAIN_NAME]"
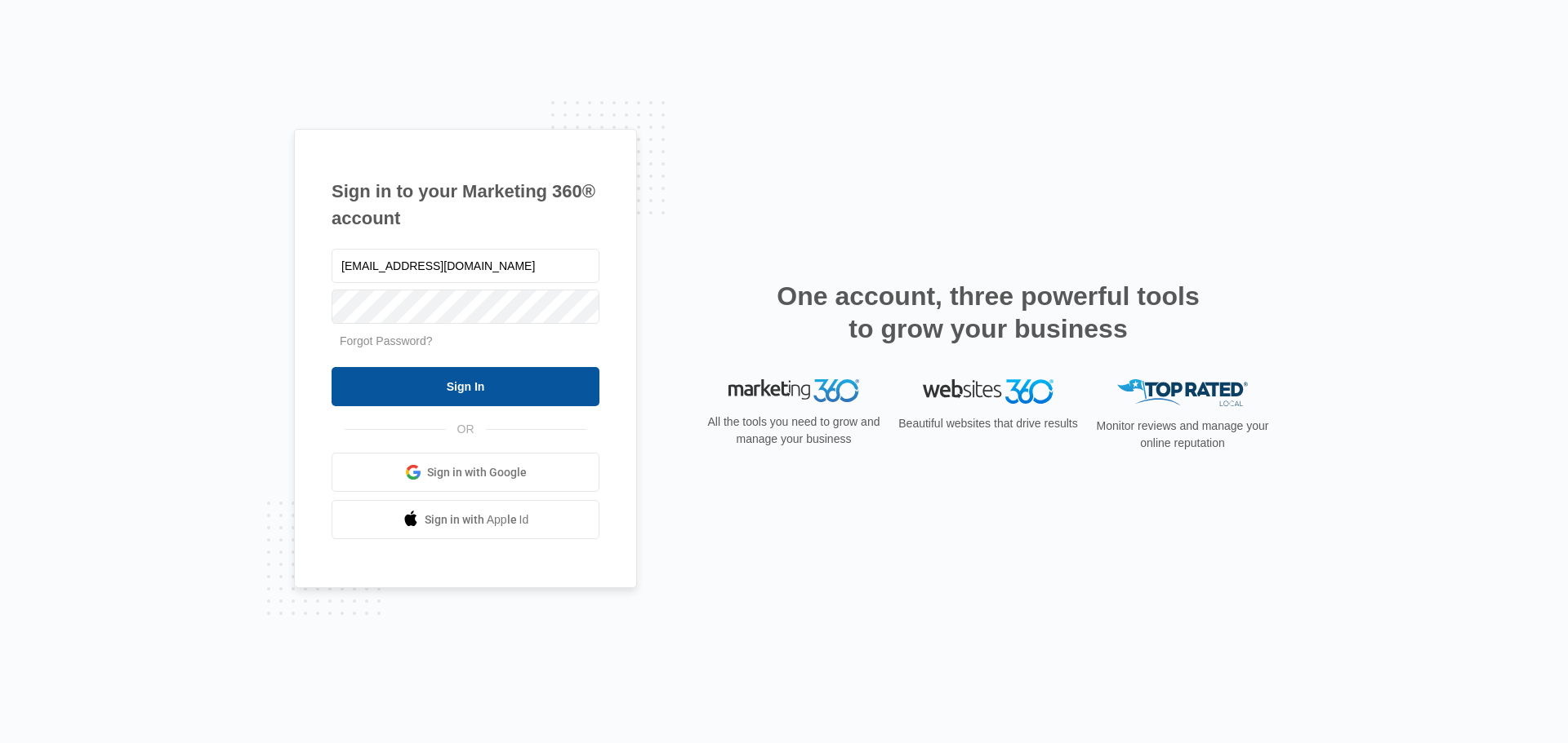
click at [481, 391] on input "Sign In" at bounding box center [465, 386] width 268 height 39
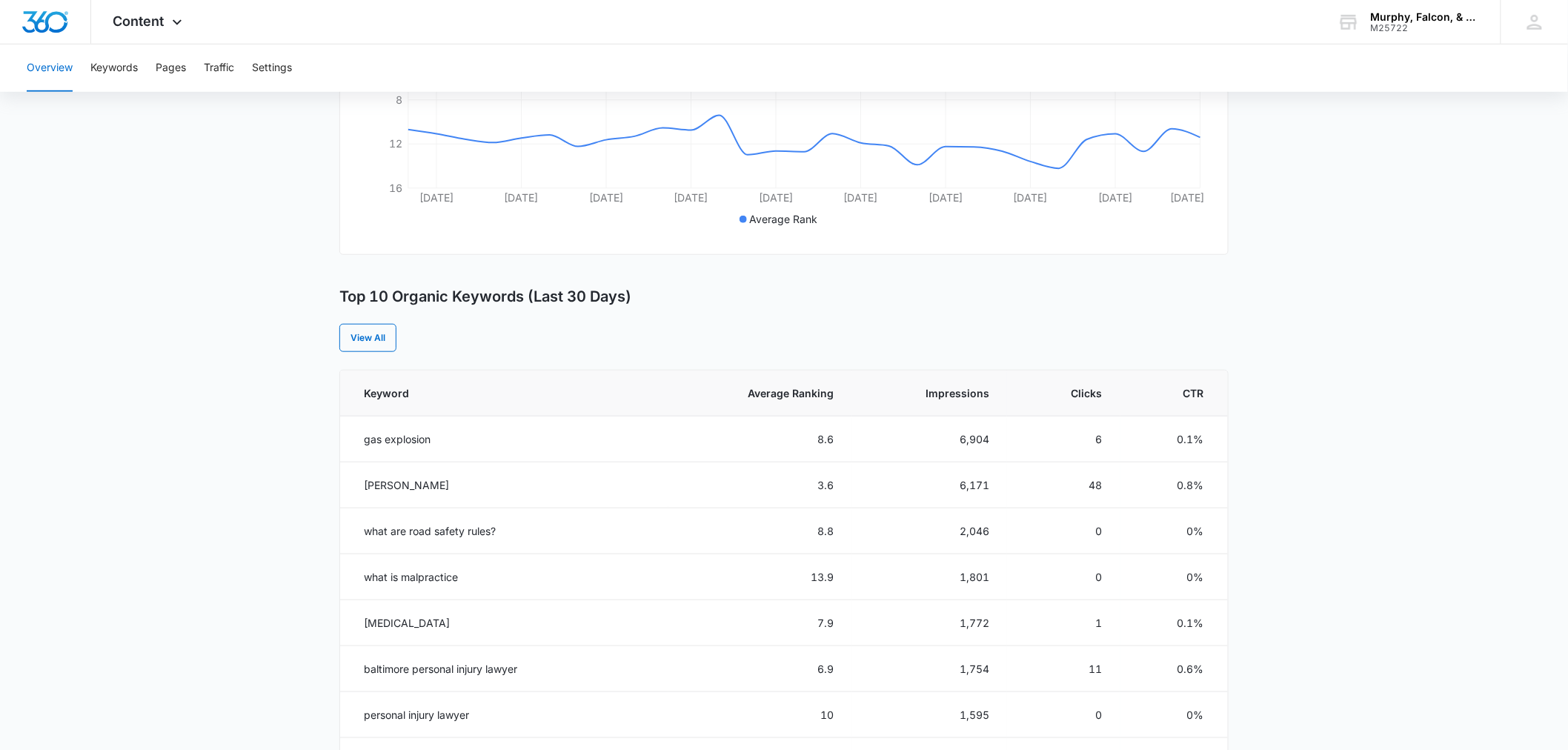
scroll to position [2, 0]
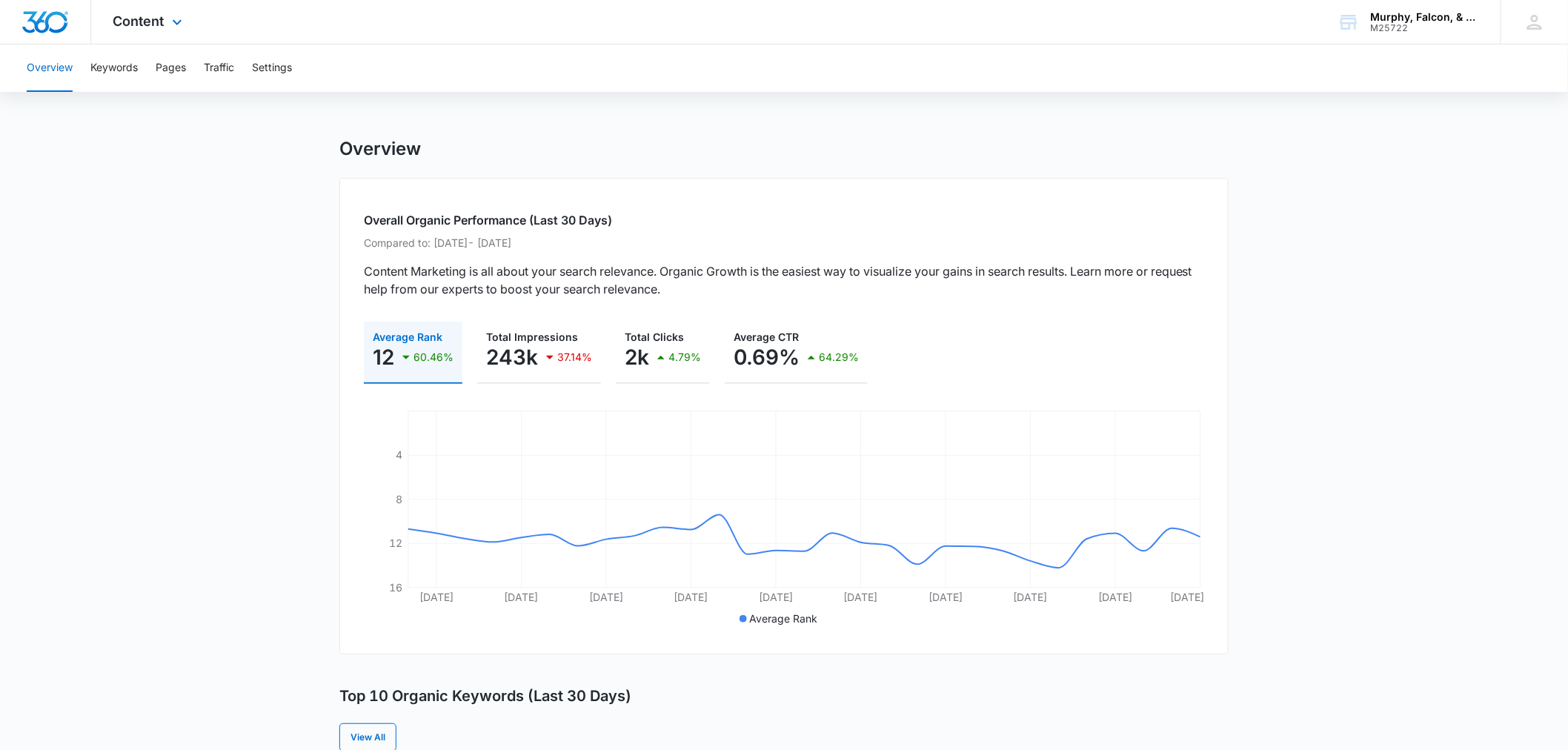
click at [165, 19] on div "Content Apps Reputation Forms CRM Email Social Shop Payments POS Content Ads In…" at bounding box center [150, 21] width 117 height 44
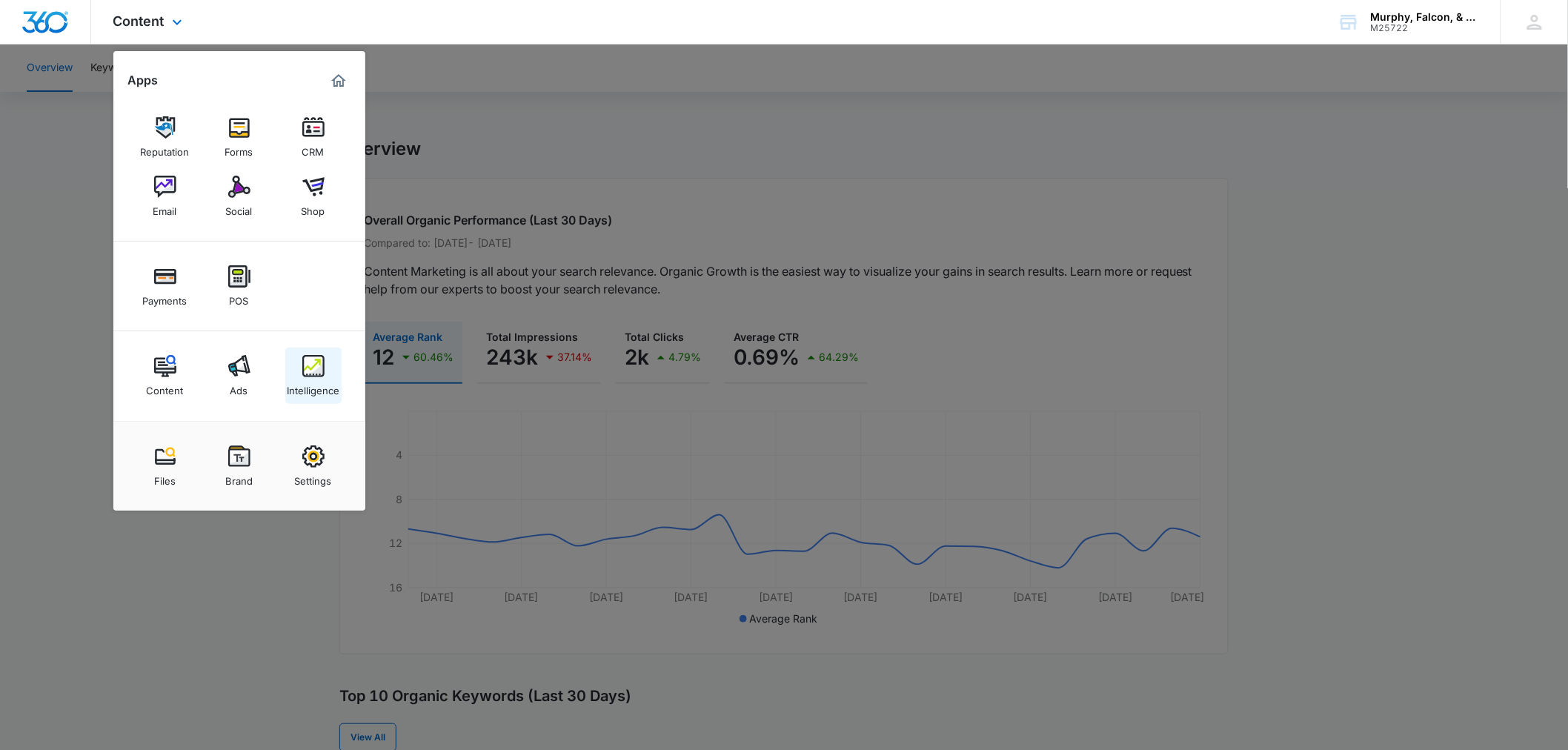
click at [311, 374] on img at bounding box center [313, 365] width 22 height 22
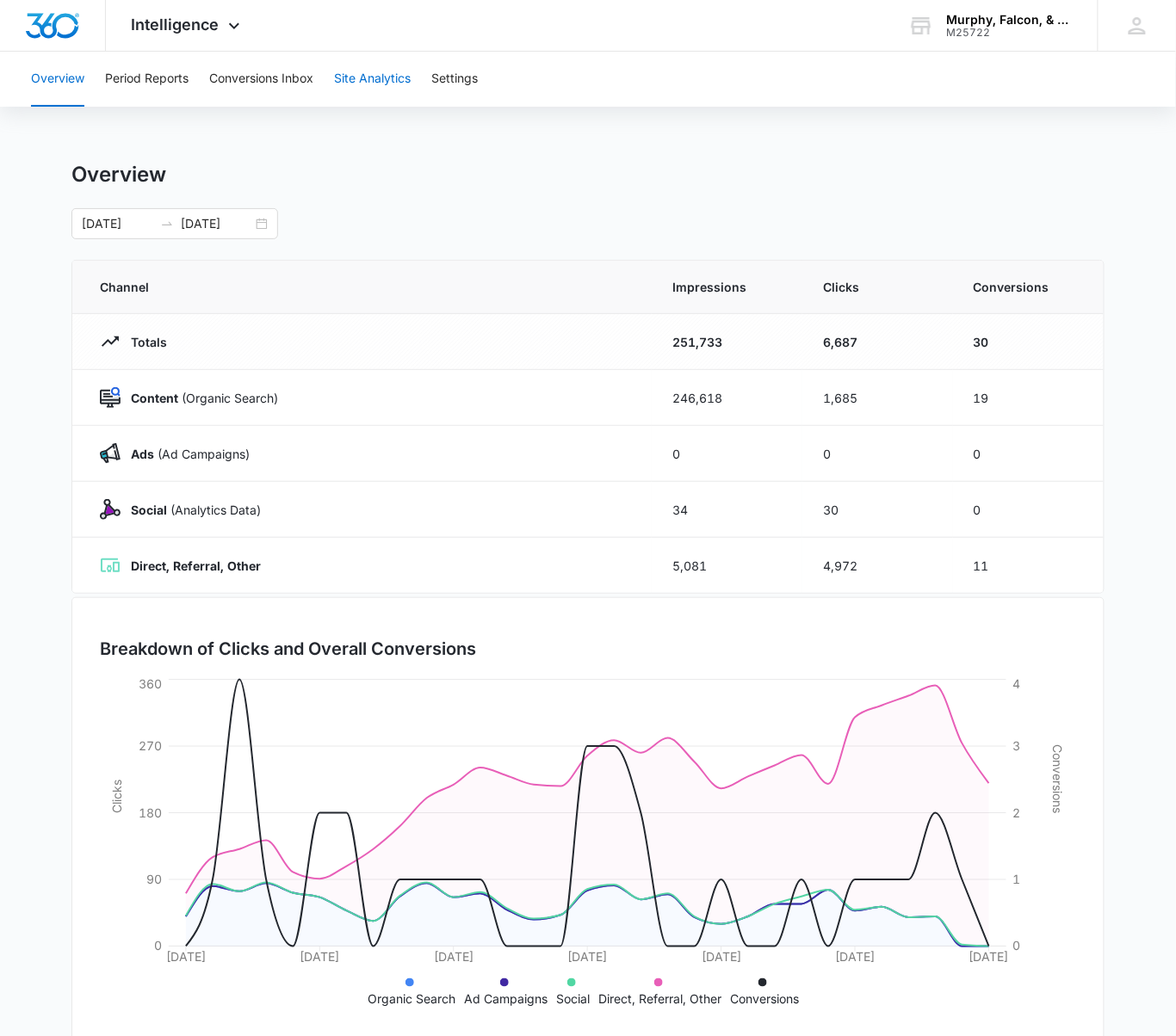
click at [363, 77] on button "Site Analytics" at bounding box center [373, 79] width 77 height 55
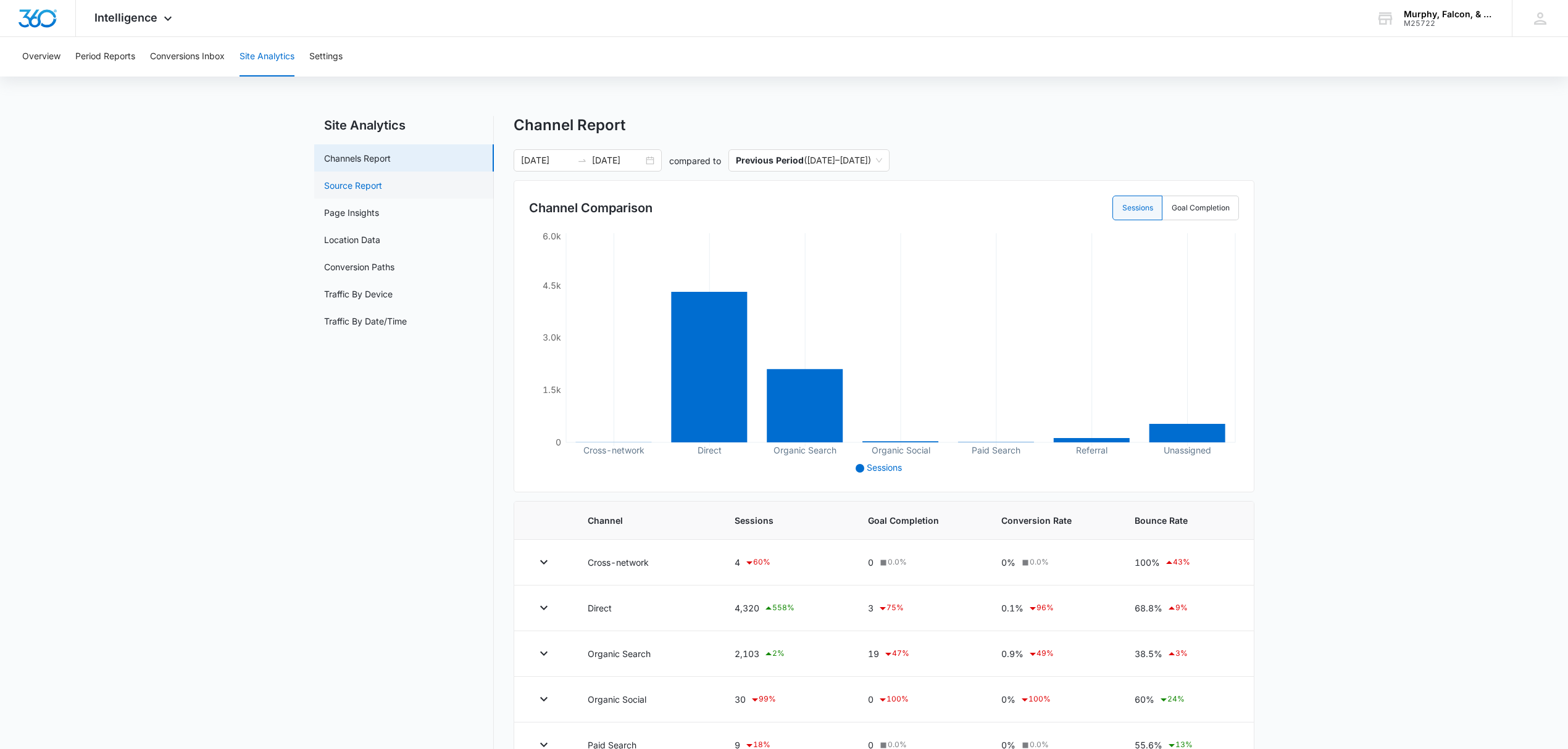
click at [361, 183] on link "Source Report" at bounding box center [353, 185] width 58 height 13
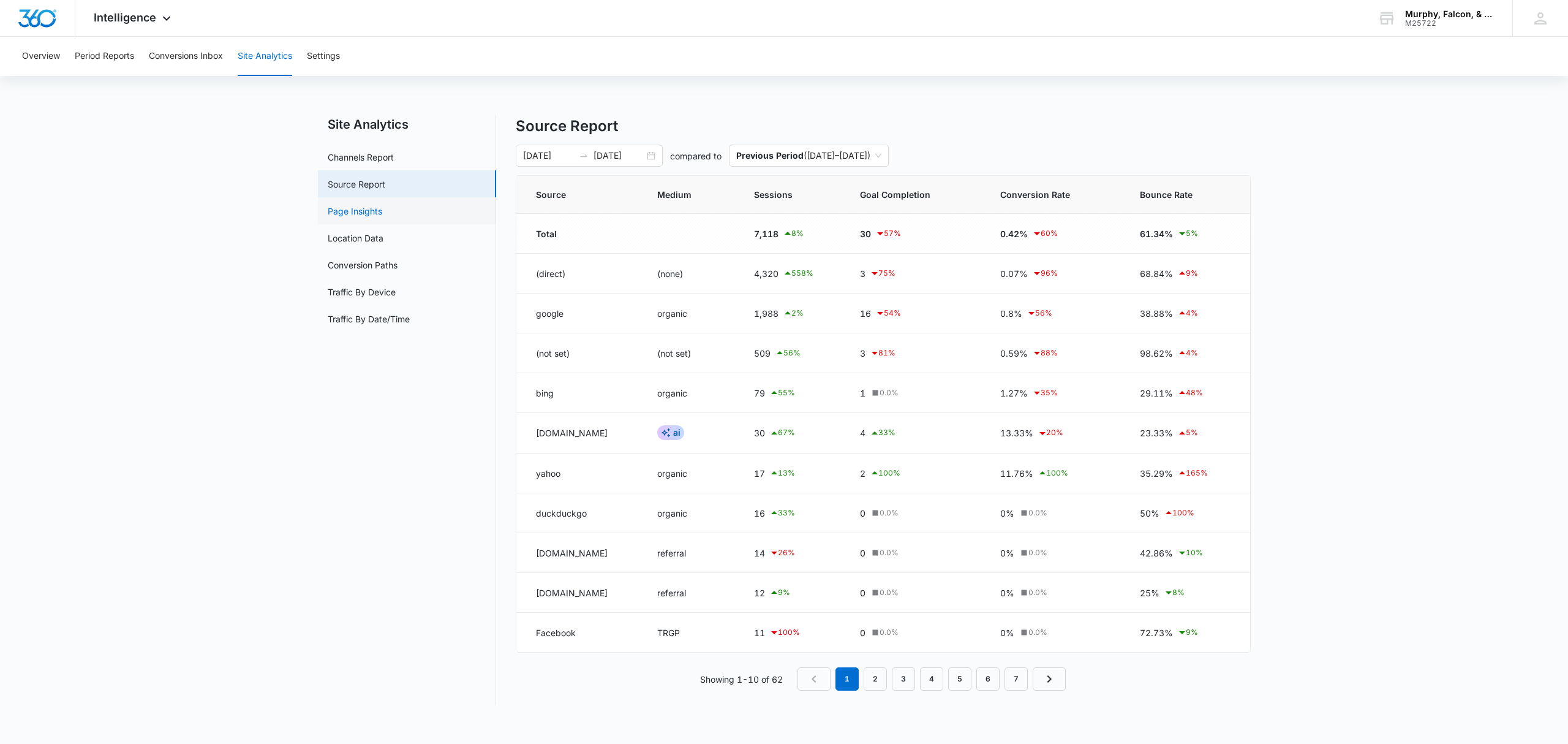
click at [337, 207] on link "Page Insights" at bounding box center [355, 211] width 55 height 13
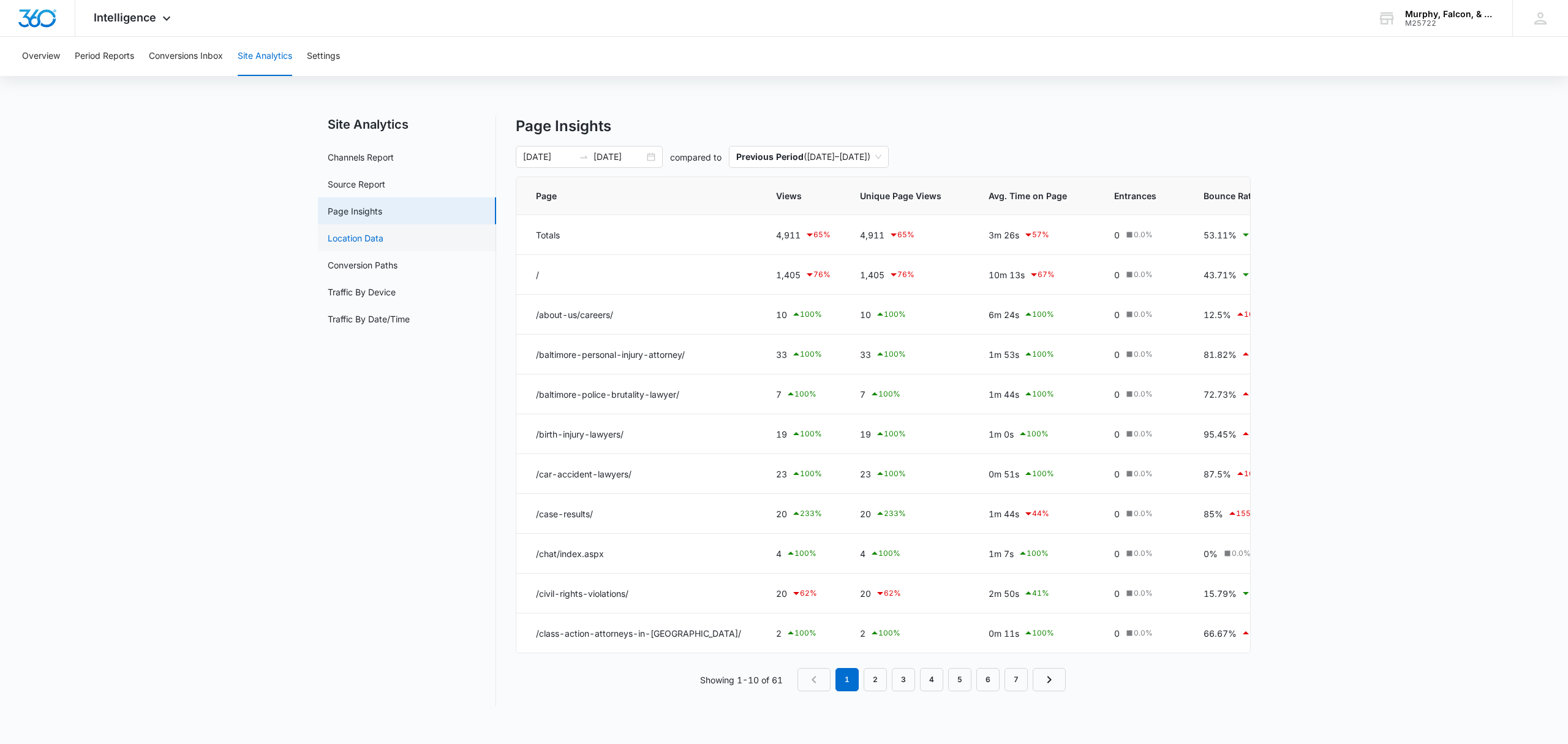
click at [345, 234] on link "Location Data" at bounding box center [355, 238] width 56 height 13
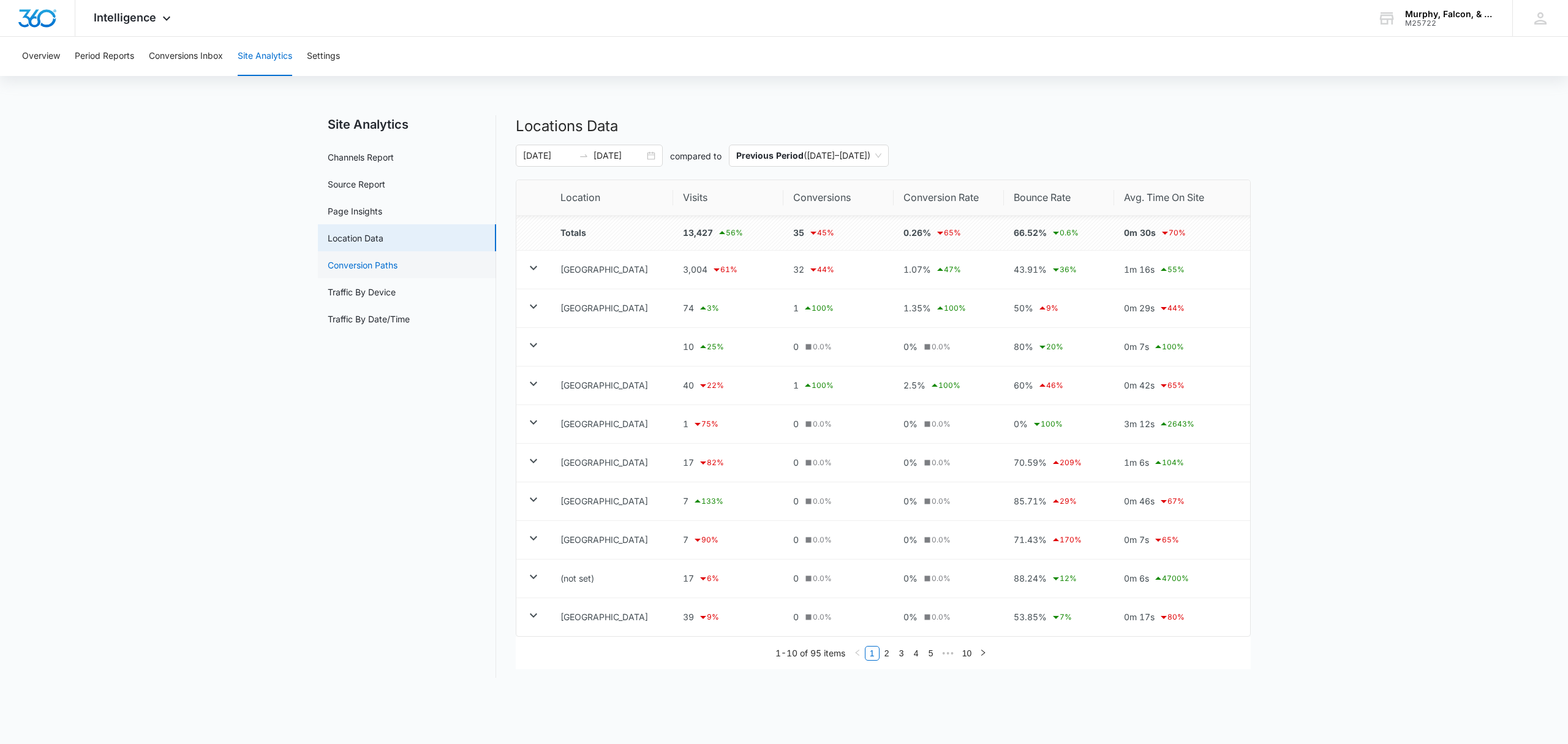
click at [366, 258] on link "Conversion Paths" at bounding box center [362, 265] width 70 height 13
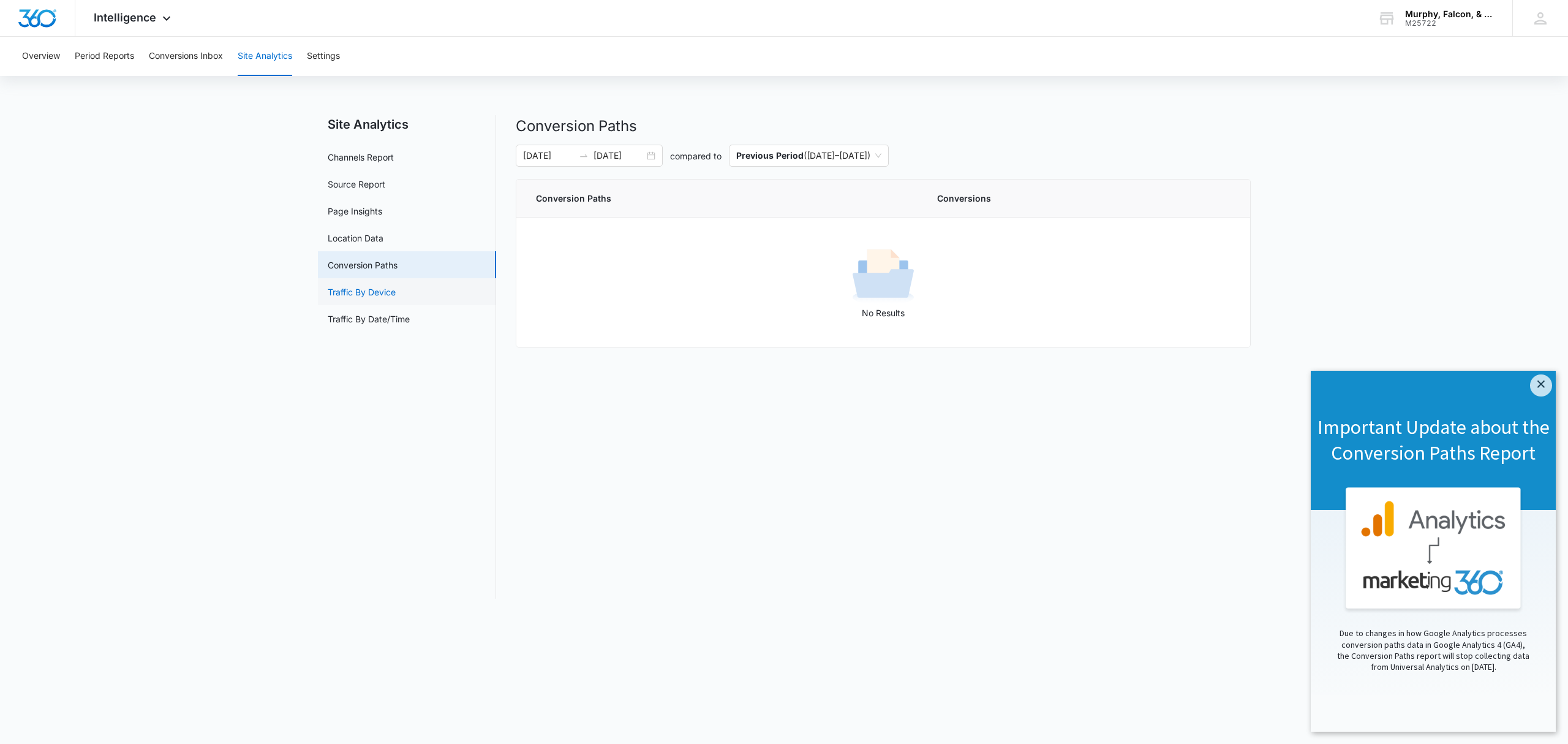
click at [360, 291] on link "Traffic By Device" at bounding box center [361, 292] width 68 height 13
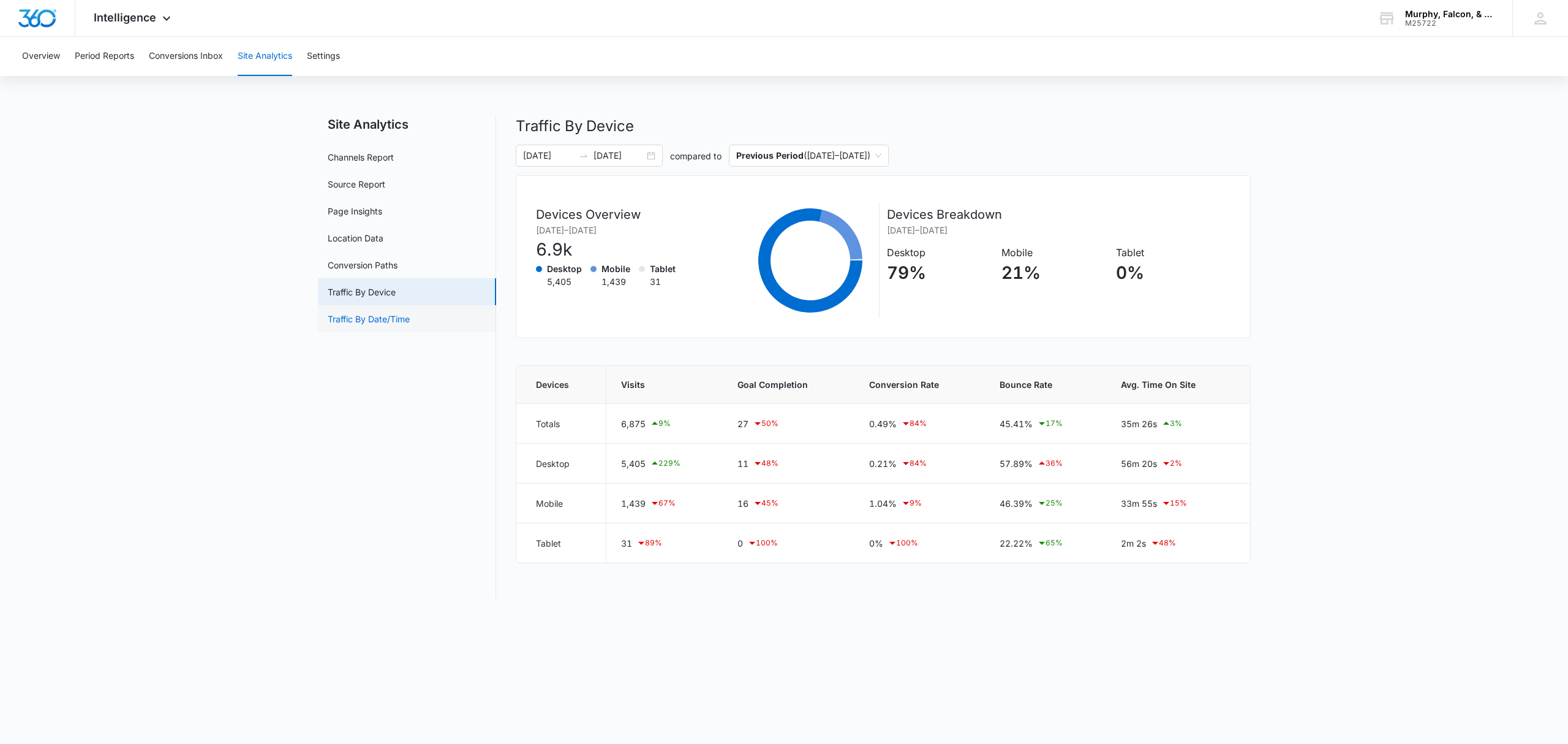
click at [383, 316] on link "Traffic By Date/Time" at bounding box center [368, 319] width 82 height 13
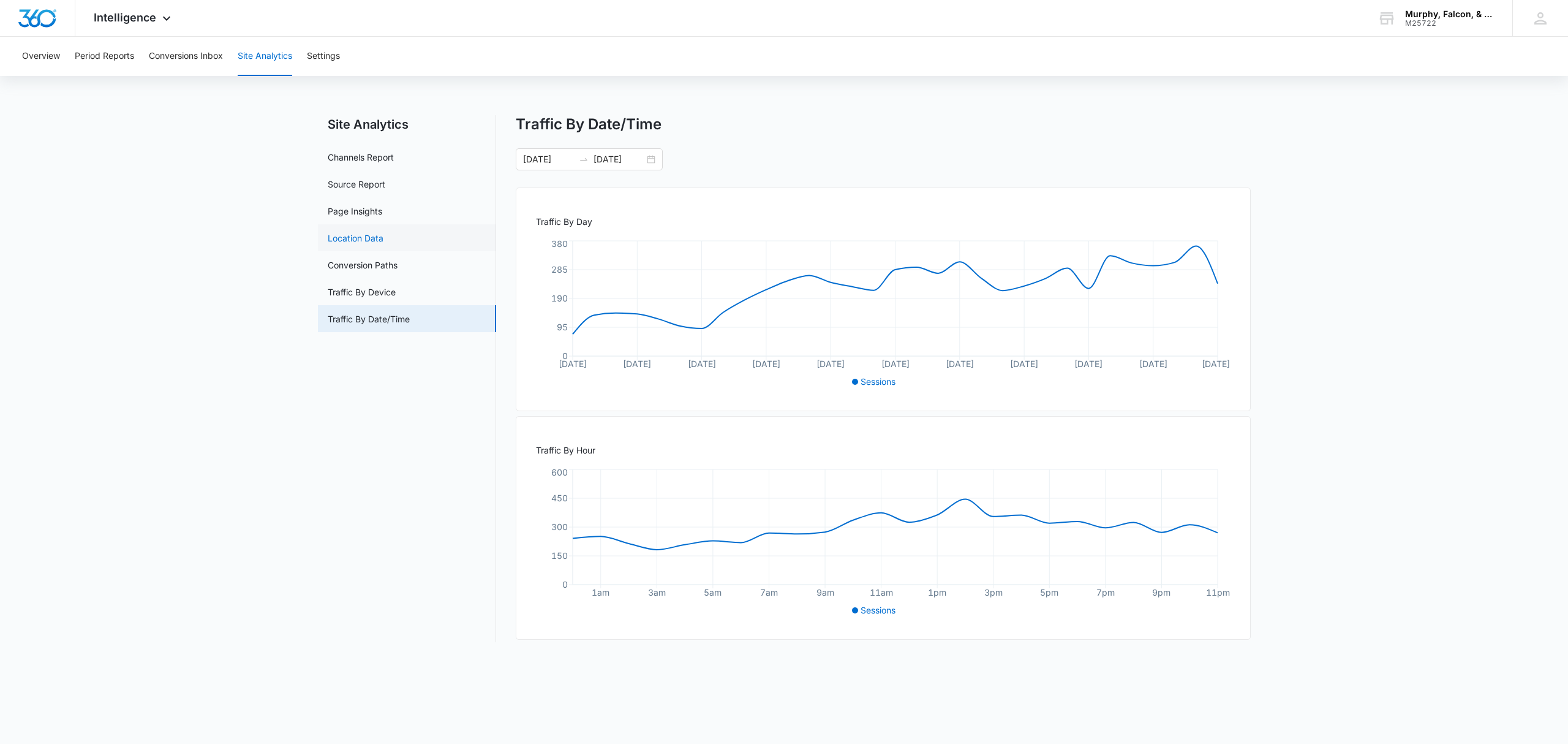
click at [344, 232] on link "Location Data" at bounding box center [355, 238] width 56 height 13
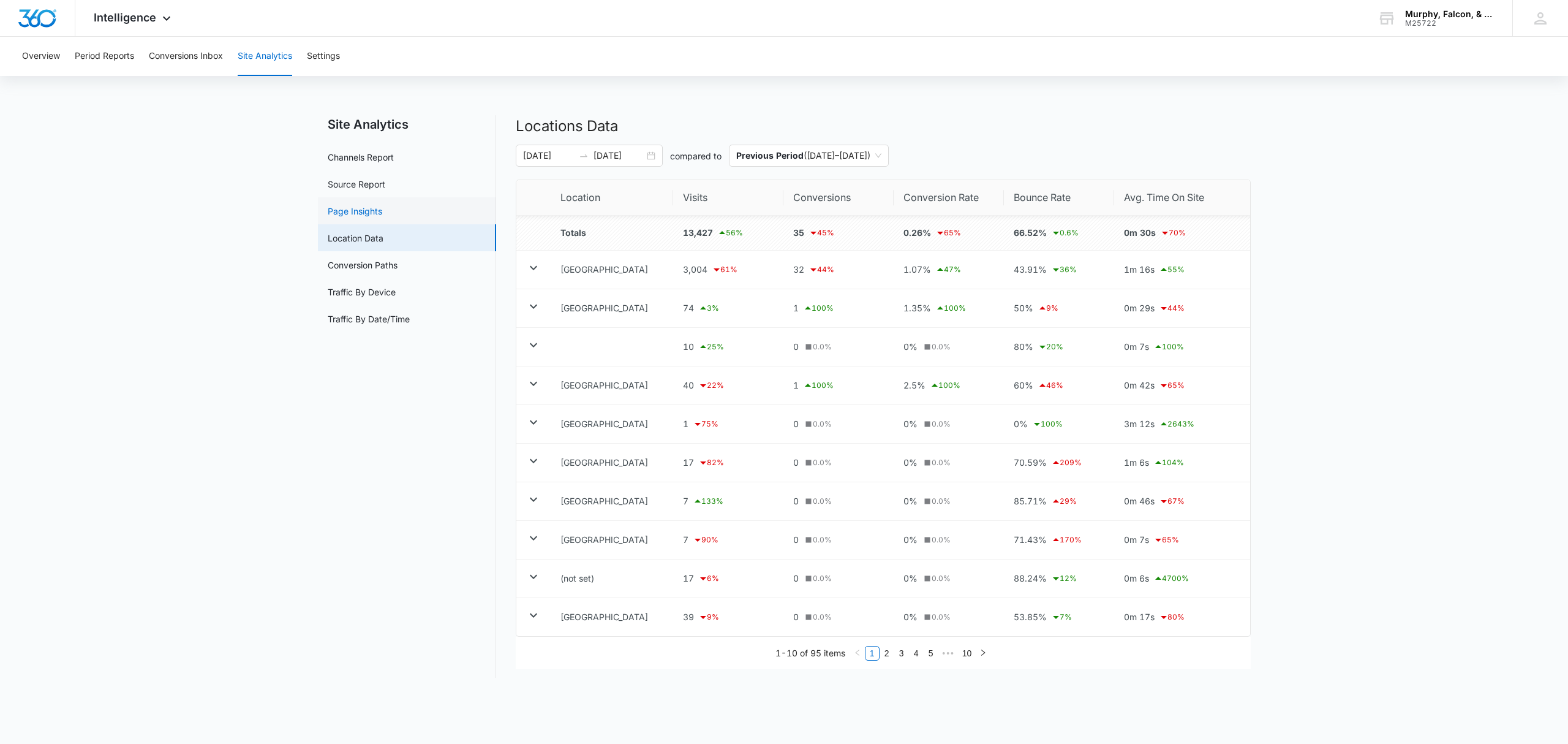
click at [382, 206] on link "Page Insights" at bounding box center [355, 211] width 55 height 13
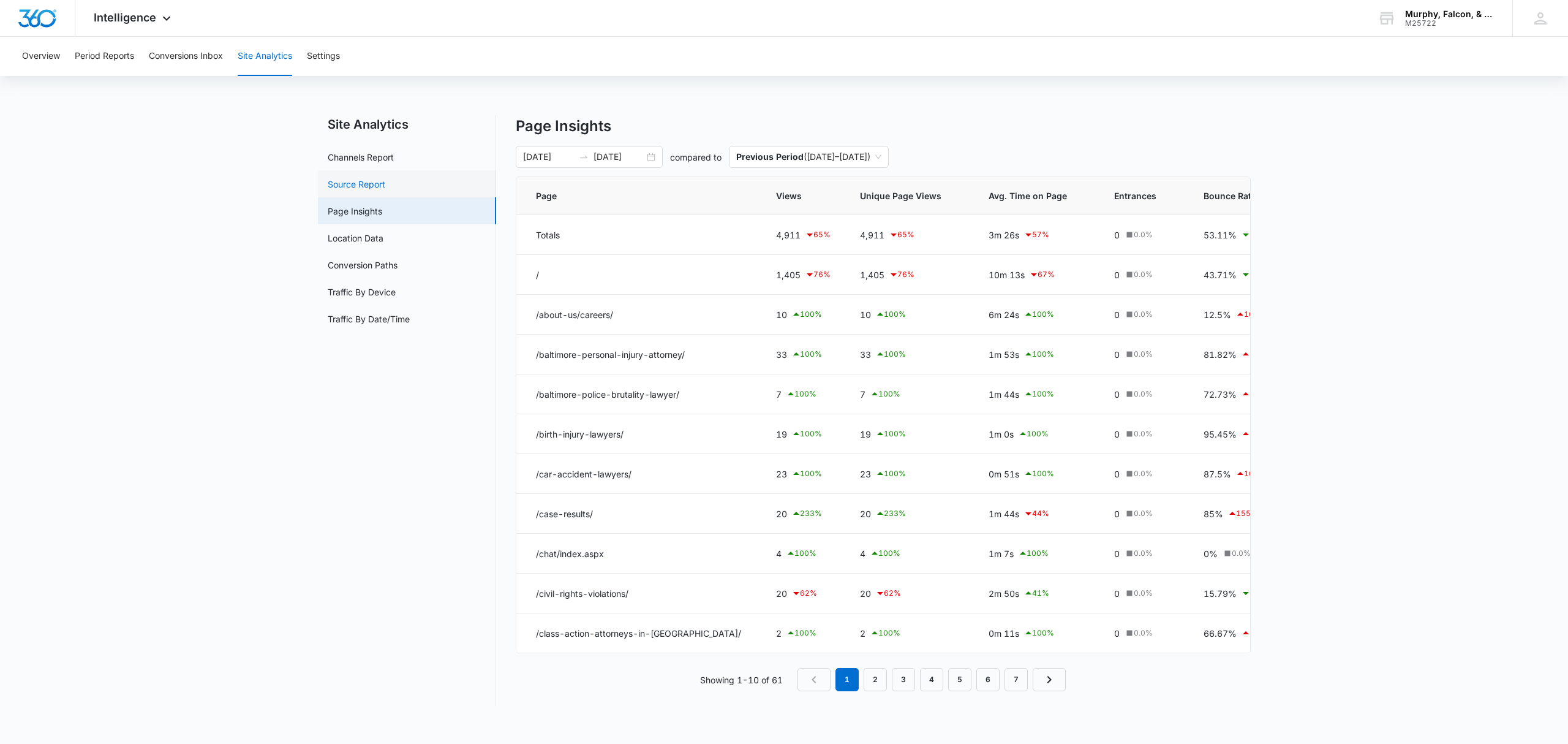
click at [337, 178] on link "Source Report" at bounding box center [356, 184] width 58 height 13
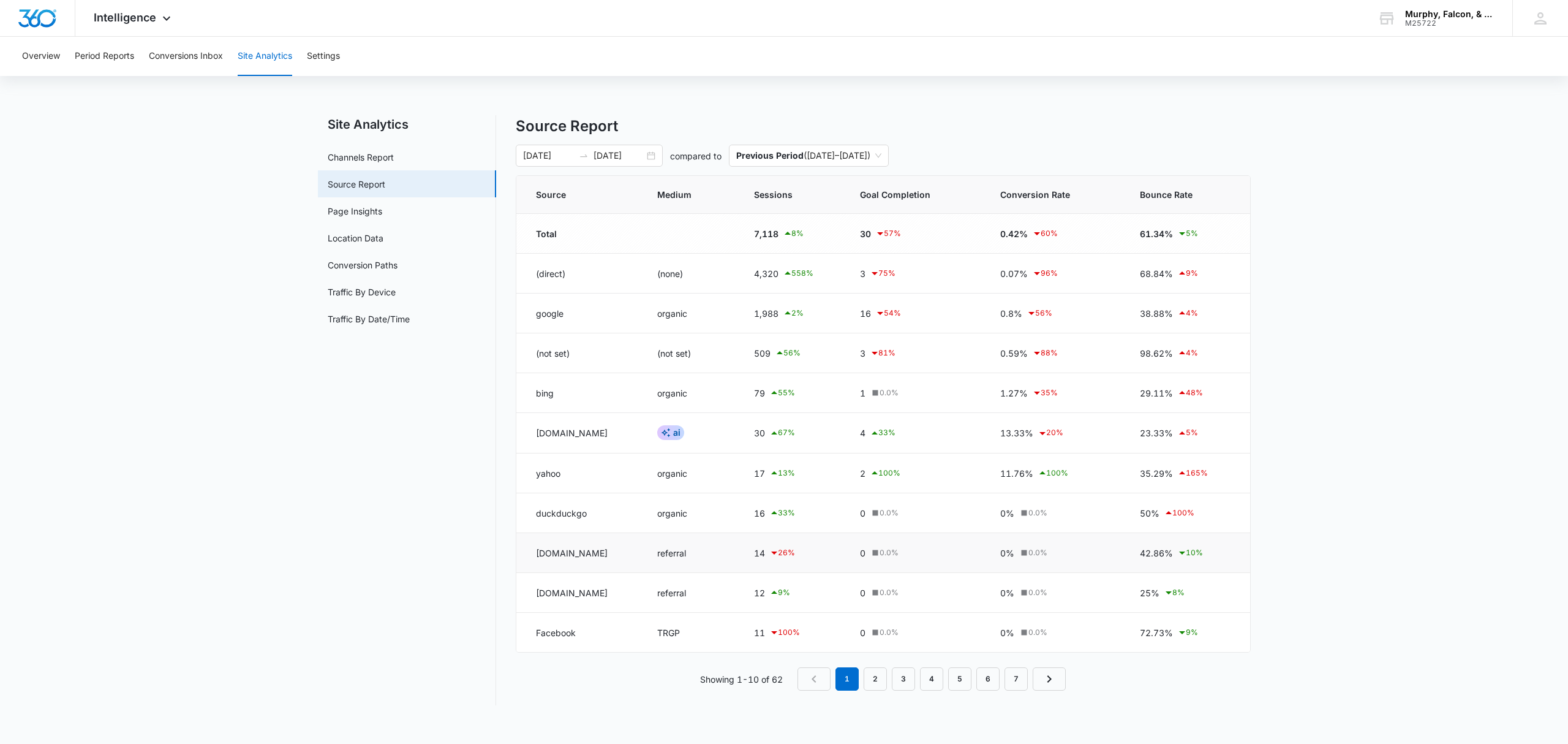
click at [602, 557] on td "news.tvbjd.com" at bounding box center [579, 553] width 126 height 40
click at [359, 150] on link "Channels Report" at bounding box center [360, 157] width 66 height 13
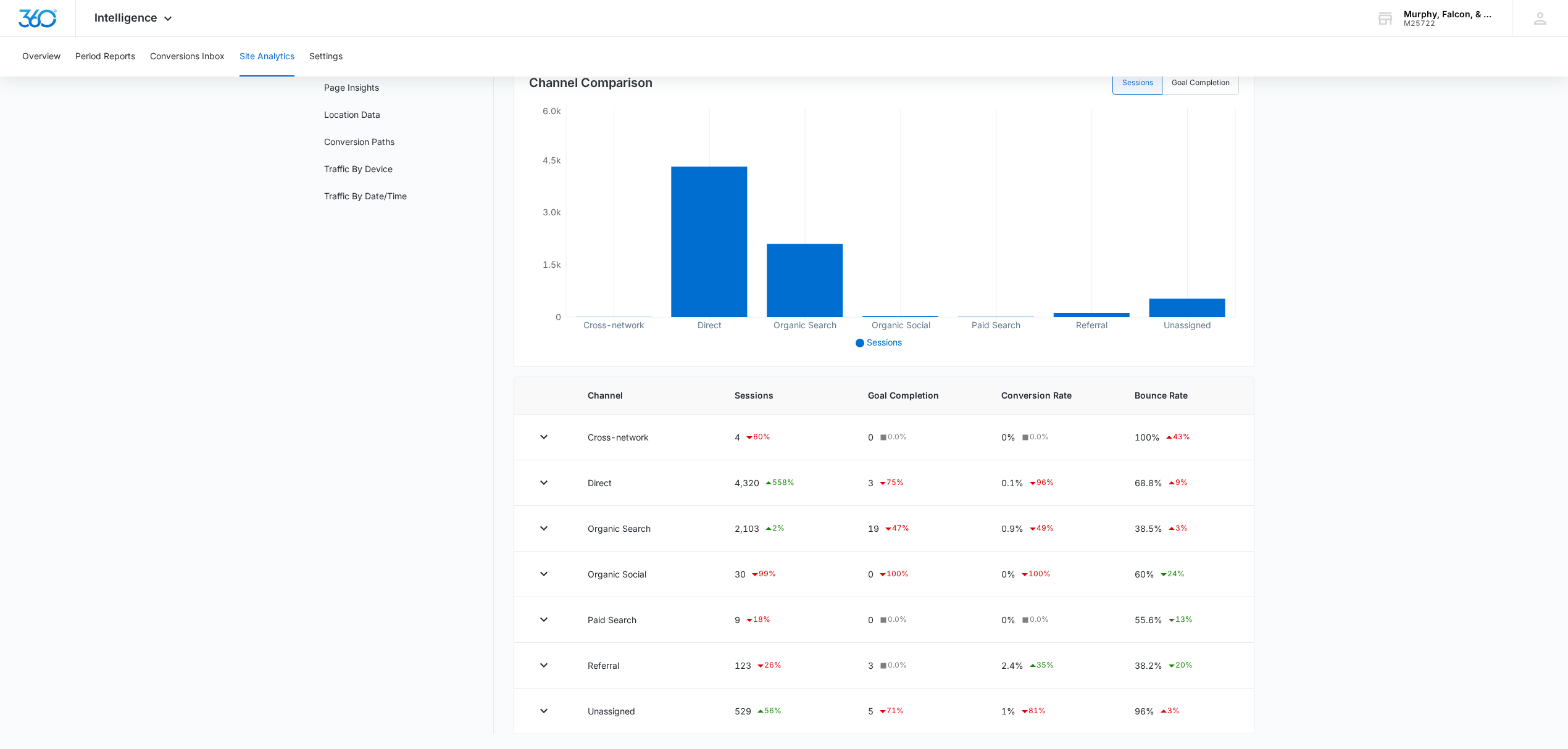
scroll to position [134, 0]
